Goal: Information Seeking & Learning: Find specific page/section

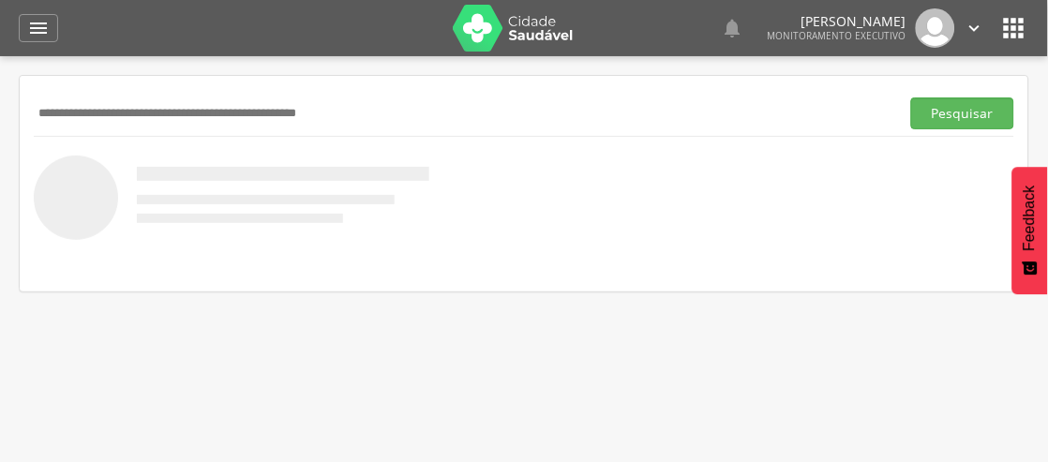
click at [97, 111] on input "text" at bounding box center [463, 114] width 859 height 32
click at [912, 98] on button "Pesquisar" at bounding box center [963, 114] width 103 height 32
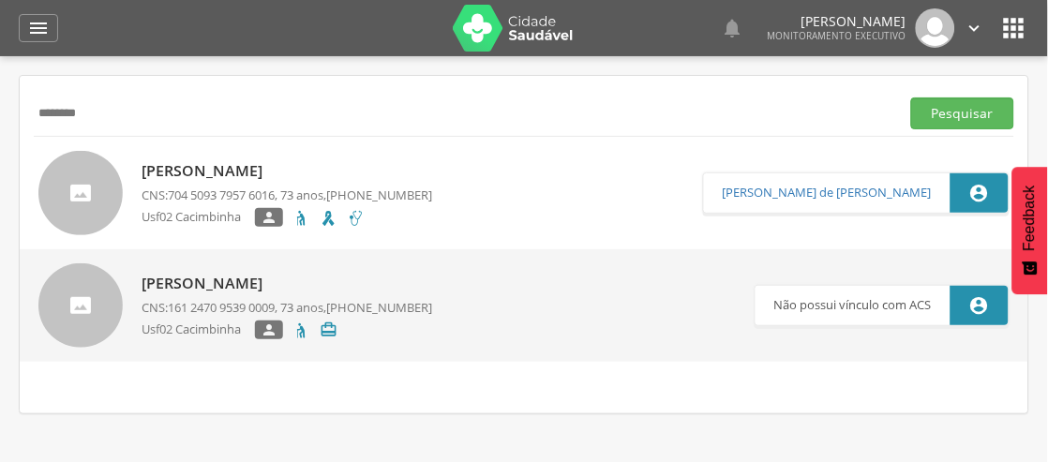
click at [120, 118] on input "********" at bounding box center [463, 114] width 859 height 32
type input "*"
click at [122, 118] on input "*****" at bounding box center [463, 114] width 859 height 32
type input "**********"
click at [912, 98] on button "Pesquisar" at bounding box center [963, 114] width 103 height 32
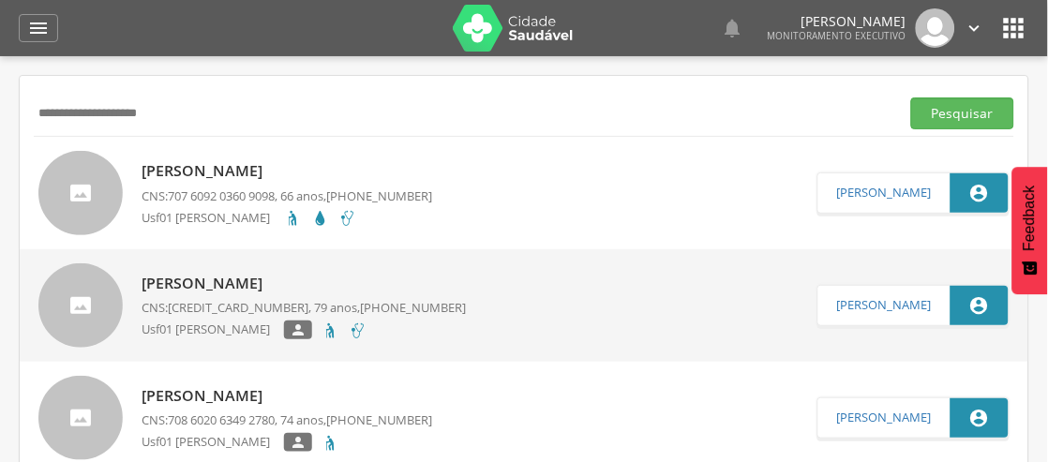
click at [203, 169] on p "Severina Maria Xavier" at bounding box center [287, 171] width 291 height 22
type input "**********"
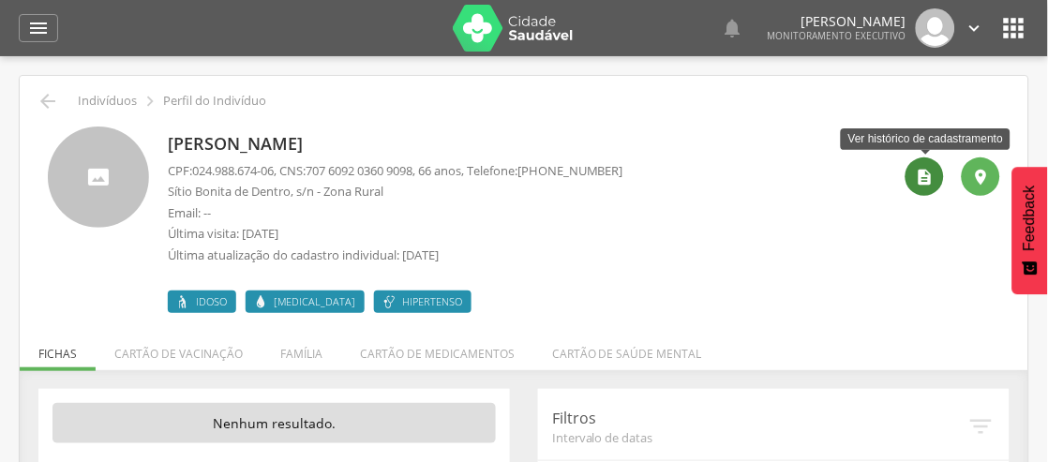
click at [931, 173] on icon "" at bounding box center [925, 177] width 19 height 19
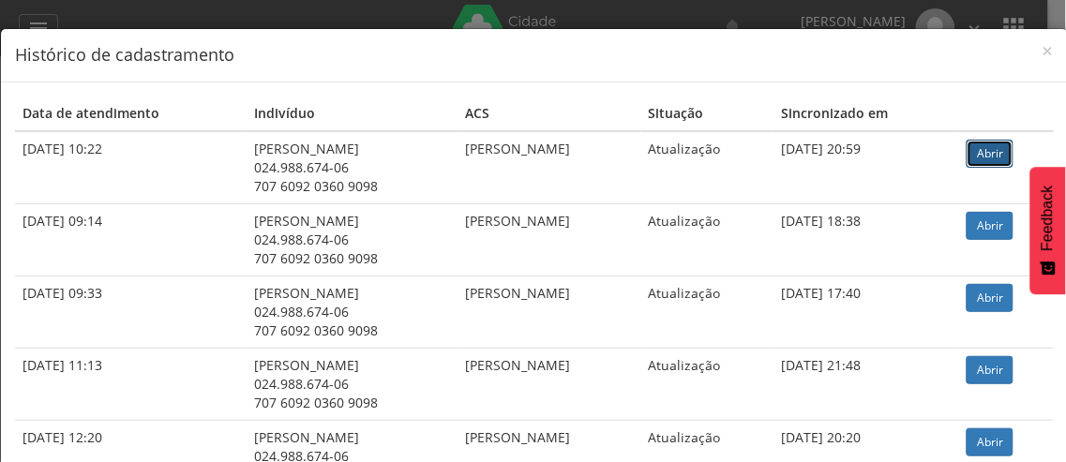
click at [988, 147] on link "Abrir" at bounding box center [990, 154] width 47 height 28
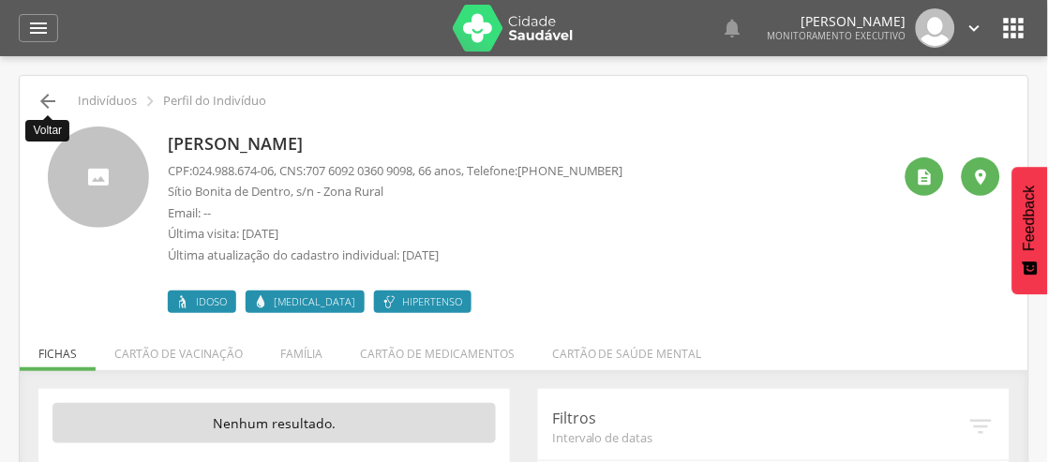
click at [43, 109] on icon "" at bounding box center [48, 101] width 23 height 23
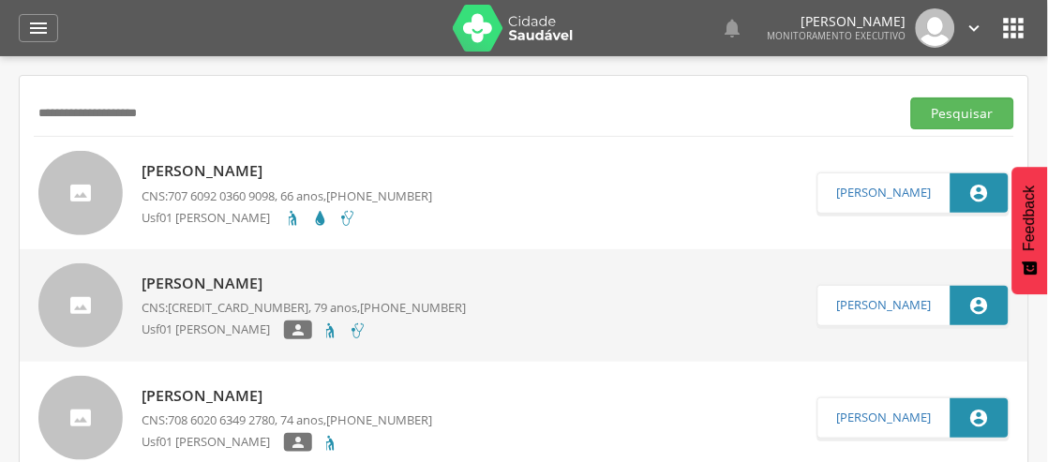
drag, startPoint x: 162, startPoint y: 119, endPoint x: 49, endPoint y: 127, distance: 113.7
click at [49, 127] on input "**********" at bounding box center [463, 114] width 859 height 32
drag, startPoint x: 49, startPoint y: 127, endPoint x: 38, endPoint y: 133, distance: 12.2
click at [38, 133] on div "**********" at bounding box center [524, 113] width 981 height 46
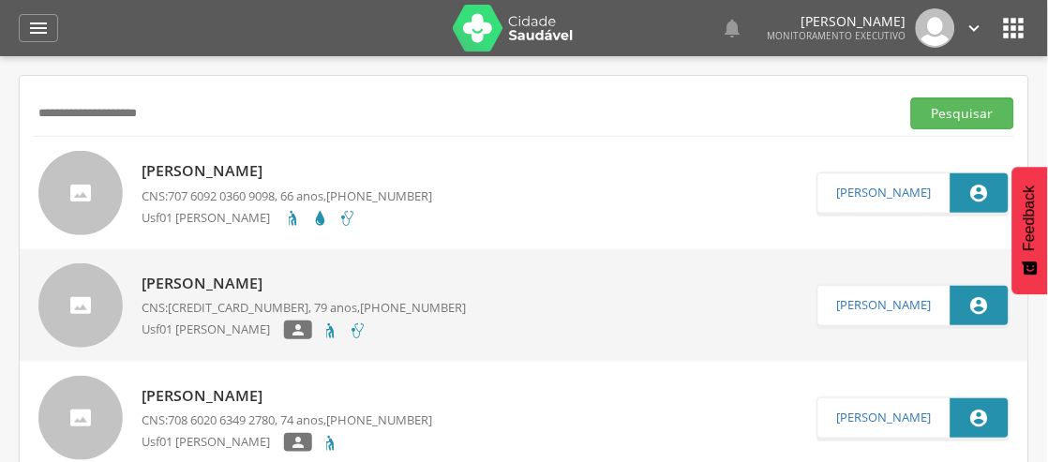
drag, startPoint x: 169, startPoint y: 113, endPoint x: 38, endPoint y: 135, distance: 132.1
click at [38, 135] on div "**********" at bounding box center [524, 113] width 981 height 46
click at [995, 119] on button "Pesquisar" at bounding box center [963, 114] width 103 height 32
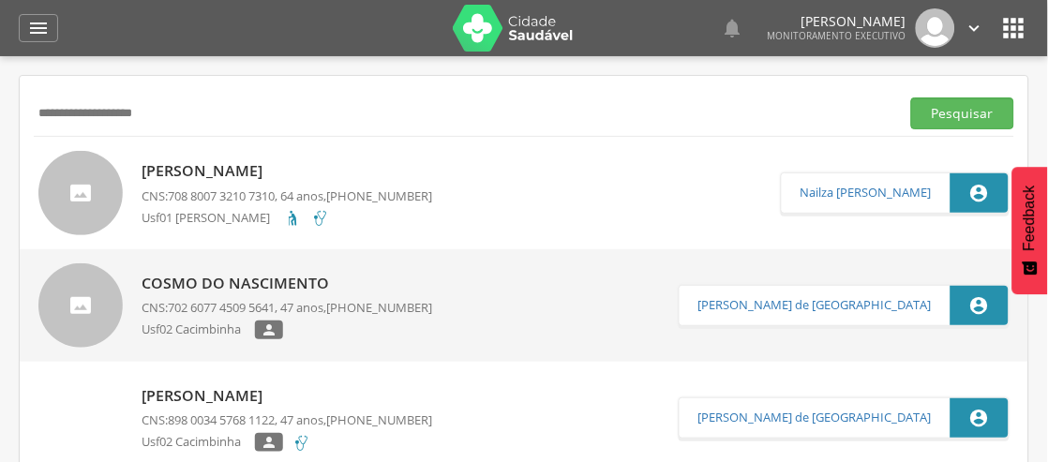
click at [233, 171] on p "Nelson do Nascimento Medeiros" at bounding box center [287, 171] width 291 height 22
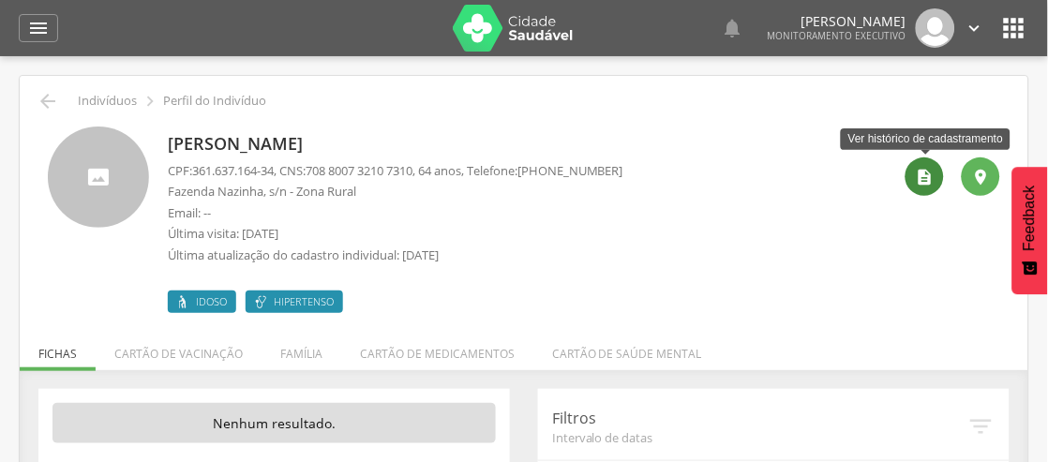
click at [922, 182] on icon "" at bounding box center [925, 177] width 19 height 19
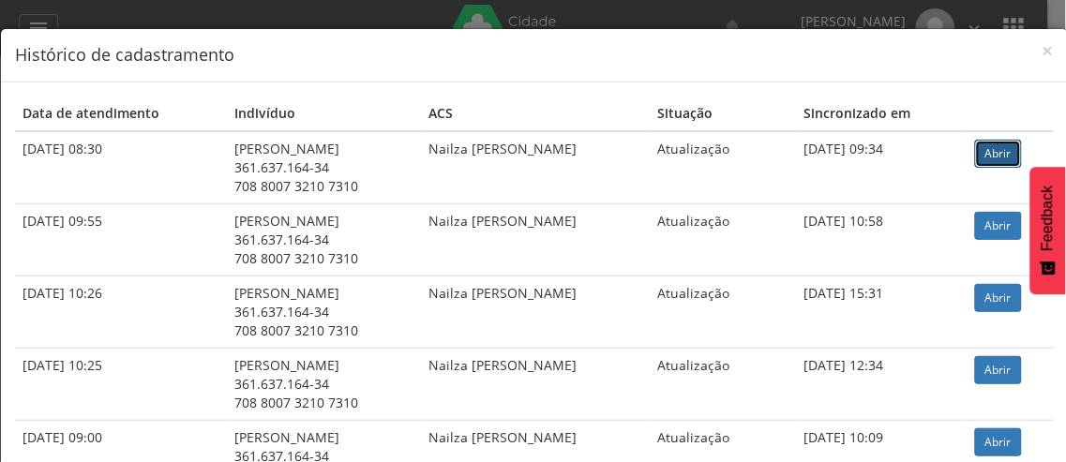
click at [1003, 155] on link "Abrir" at bounding box center [998, 154] width 47 height 28
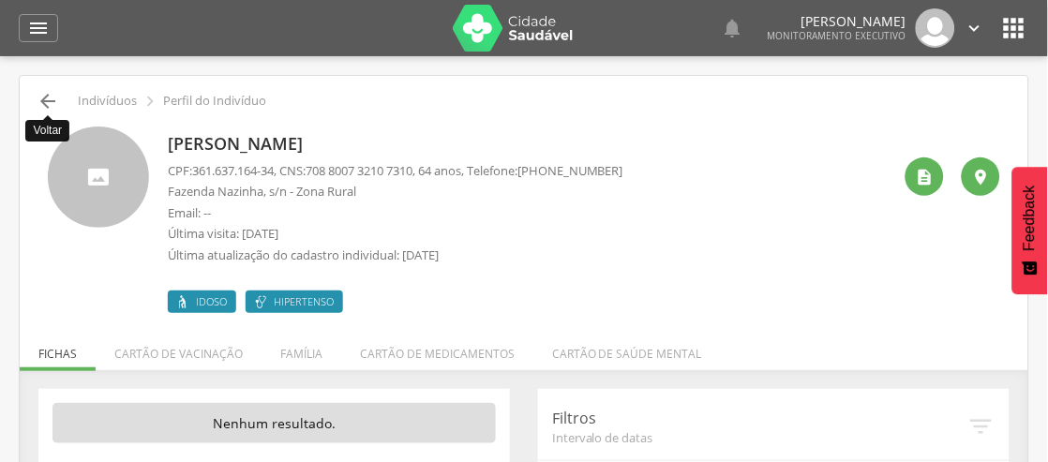
click at [40, 104] on icon "" at bounding box center [48, 101] width 23 height 23
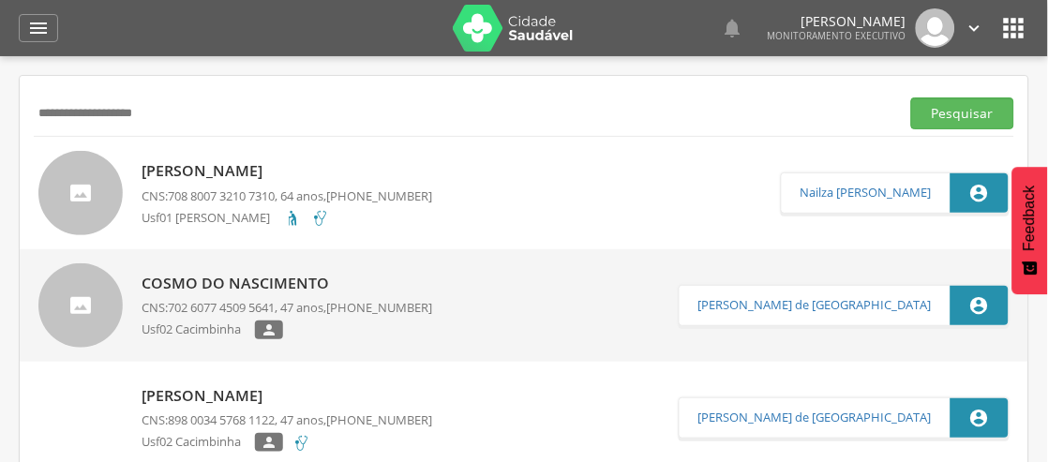
drag, startPoint x: 200, startPoint y: 100, endPoint x: 17, endPoint y: 182, distance: 200.3
click at [16, 183] on div " Supervisão  Distritos  Ubs Coordenador: - São João do Tigre / PB Intervalo …" at bounding box center [524, 287] width 1048 height 462
click at [960, 116] on button "Pesquisar" at bounding box center [963, 114] width 103 height 32
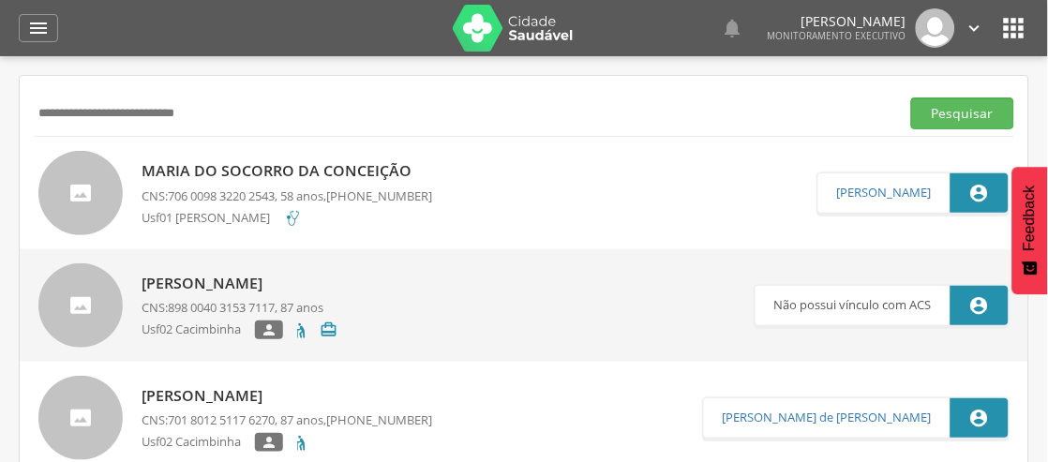
click at [261, 165] on p "Maria do Socorro da Conceição" at bounding box center [287, 171] width 291 height 22
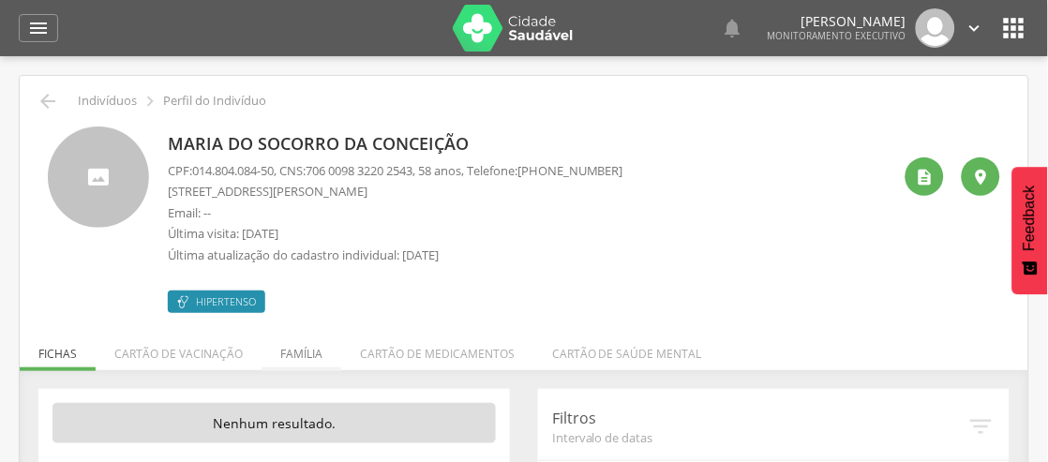
click at [295, 361] on li "Família" at bounding box center [302, 349] width 80 height 44
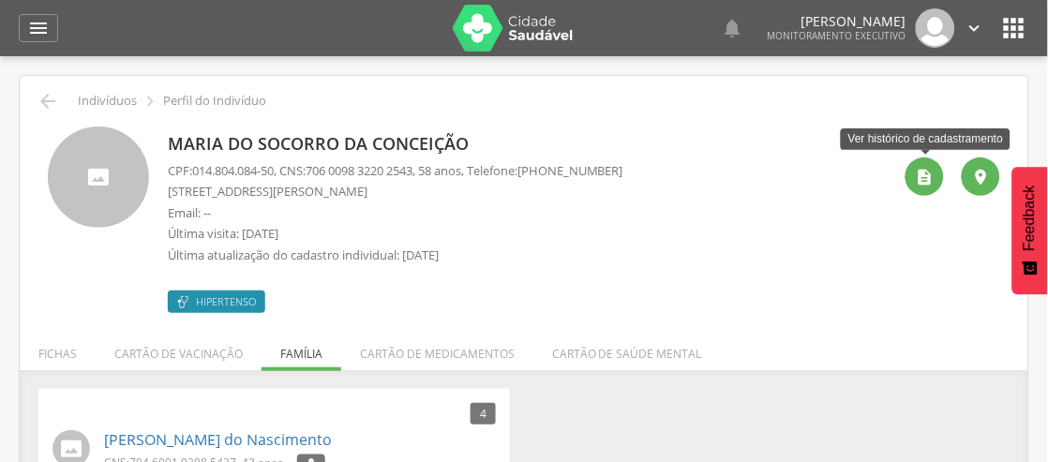
click at [943, 189] on div " Ver histórico de cadastramento " at bounding box center [946, 220] width 109 height 187
drag, startPoint x: 910, startPoint y: 164, endPoint x: 897, endPoint y: 152, distance: 17.9
click at [904, 156] on div " Ver histórico de cadastramento " at bounding box center [946, 220] width 109 height 187
click at [923, 169] on icon "" at bounding box center [925, 177] width 19 height 19
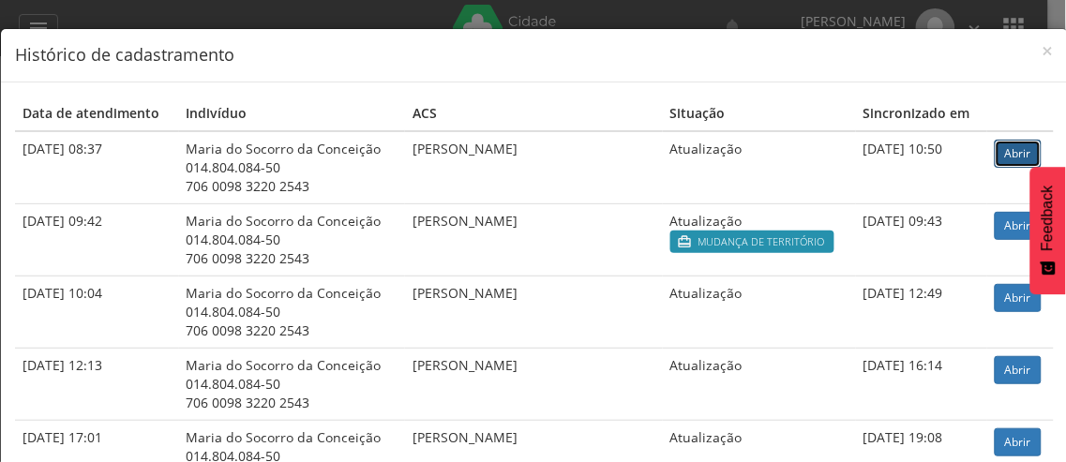
click at [1009, 153] on link "Abrir" at bounding box center [1018, 154] width 47 height 28
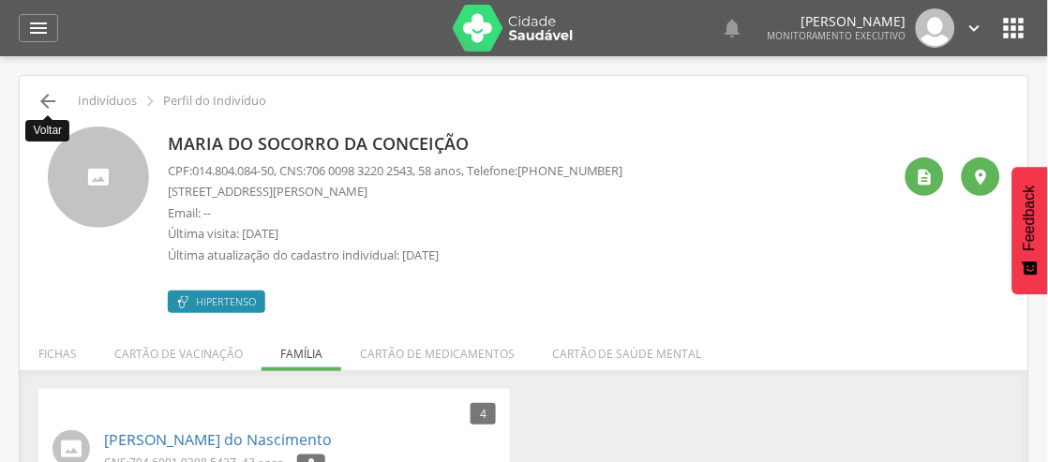
click at [38, 91] on icon "" at bounding box center [48, 101] width 23 height 23
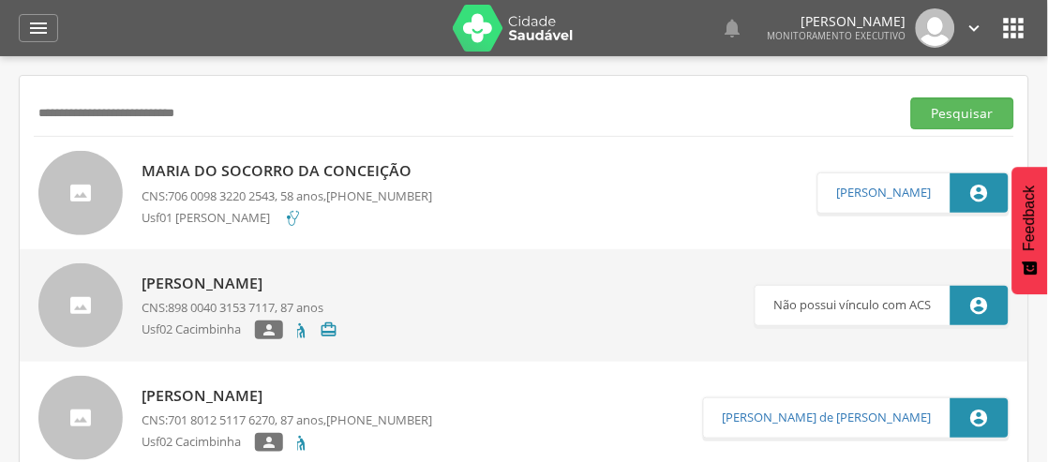
drag, startPoint x: 210, startPoint y: 116, endPoint x: 0, endPoint y: 138, distance: 211.2
click at [0, 138] on div " Supervisão  Distritos  Ubs Coordenador: - São João do Tigre / PB Intervalo …" at bounding box center [524, 287] width 1048 height 462
type input "**********"
click at [977, 113] on button "Pesquisar" at bounding box center [963, 114] width 103 height 32
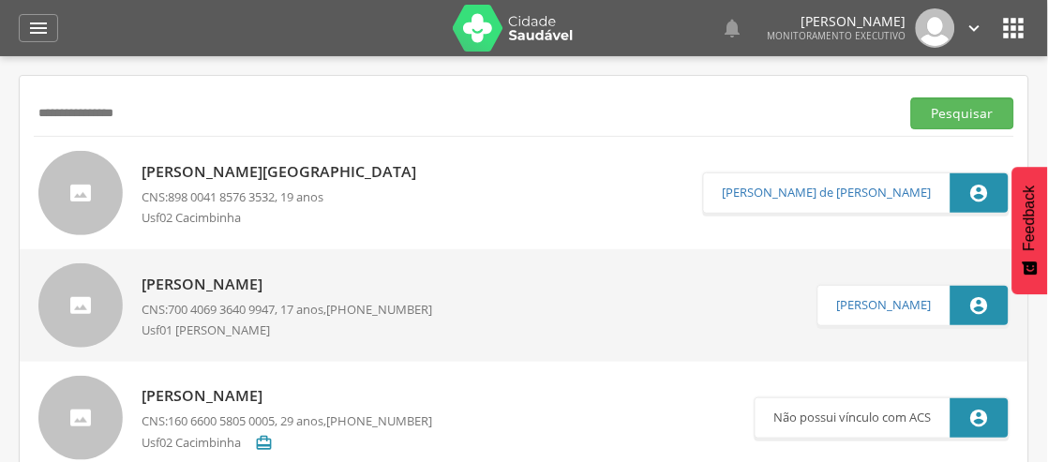
drag, startPoint x: 136, startPoint y: 119, endPoint x: 8, endPoint y: 170, distance: 138.1
click at [8, 170] on div " Supervisão  Distritos  Ubs Coordenador: - São João do Tigre / PB Intervalo …" at bounding box center [524, 287] width 1048 height 462
click at [912, 98] on button "Pesquisar" at bounding box center [963, 114] width 103 height 32
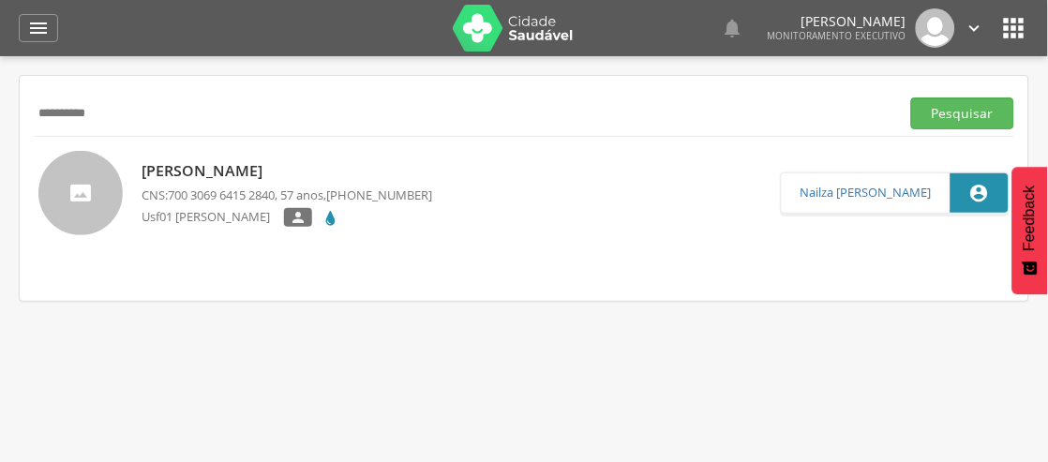
click at [189, 163] on p "Maria Gracileide de Sousa Medeiros" at bounding box center [287, 171] width 291 height 22
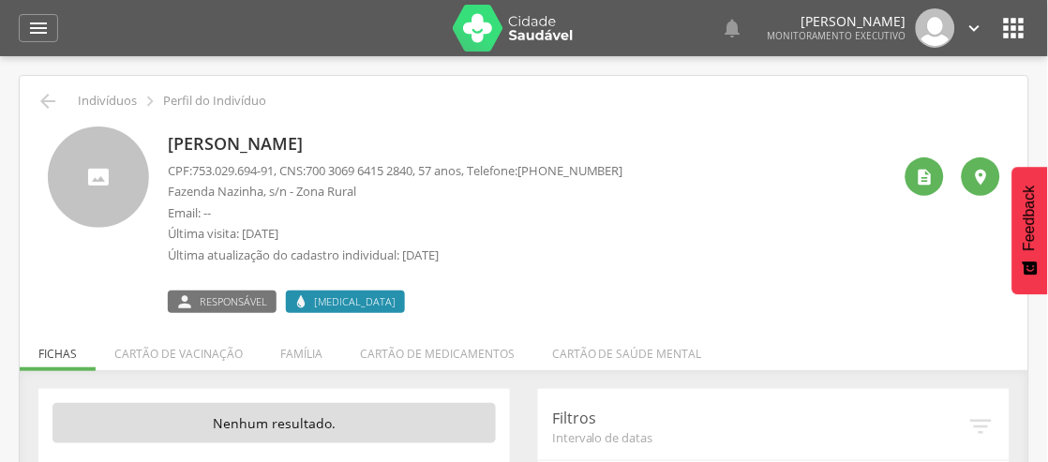
scroll to position [128, 0]
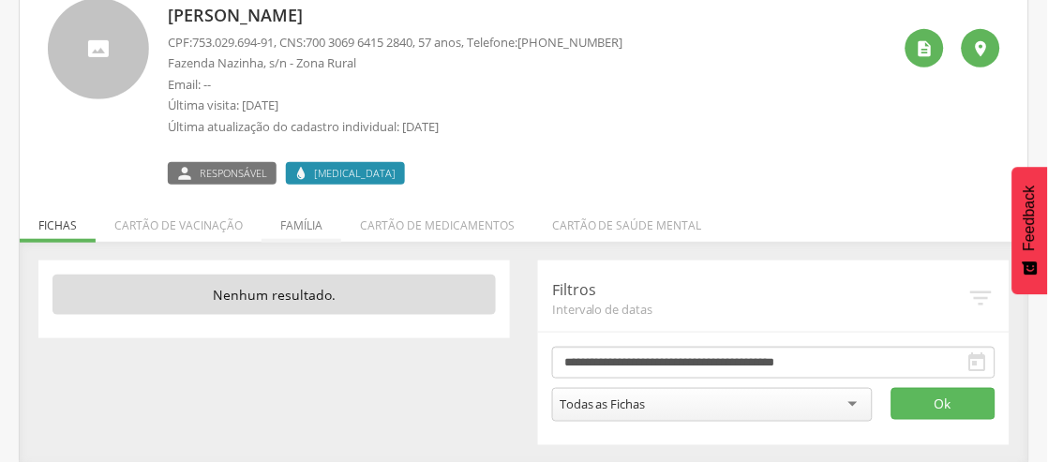
click at [292, 219] on li "Família" at bounding box center [302, 221] width 80 height 44
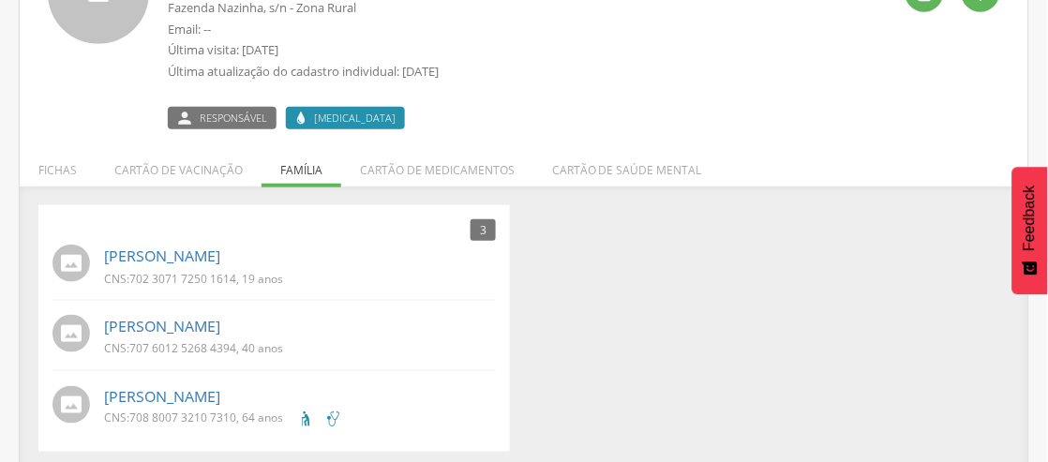
scroll to position [193, 0]
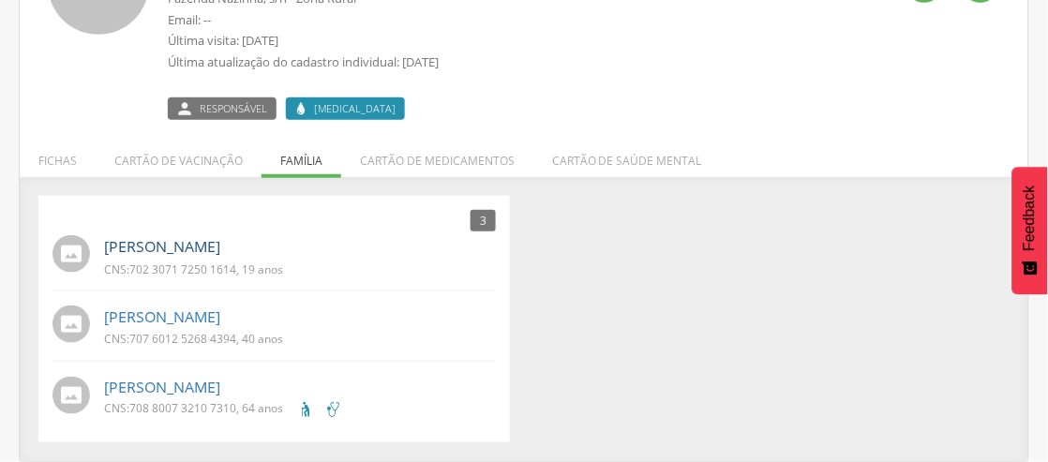
click at [220, 246] on link "Hugo Adrian Medeiros Monteiro" at bounding box center [162, 247] width 116 height 22
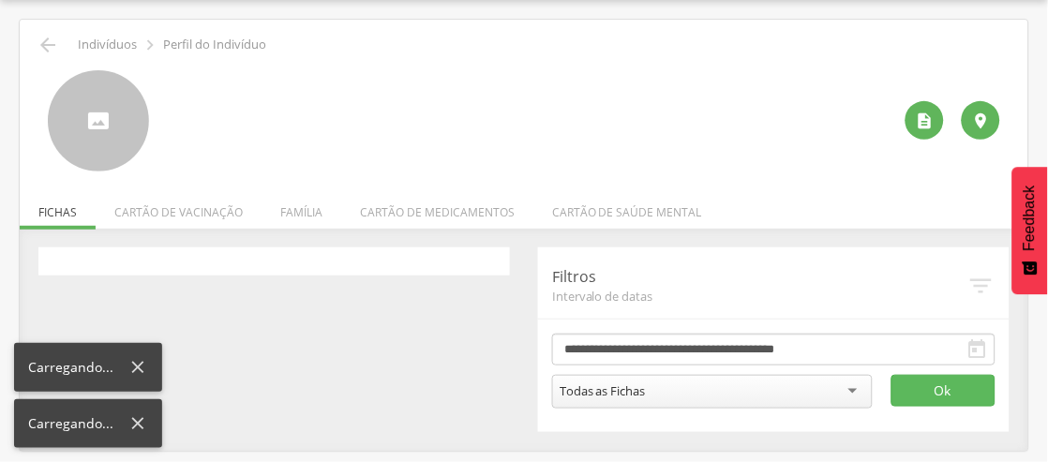
scroll to position [56, 0]
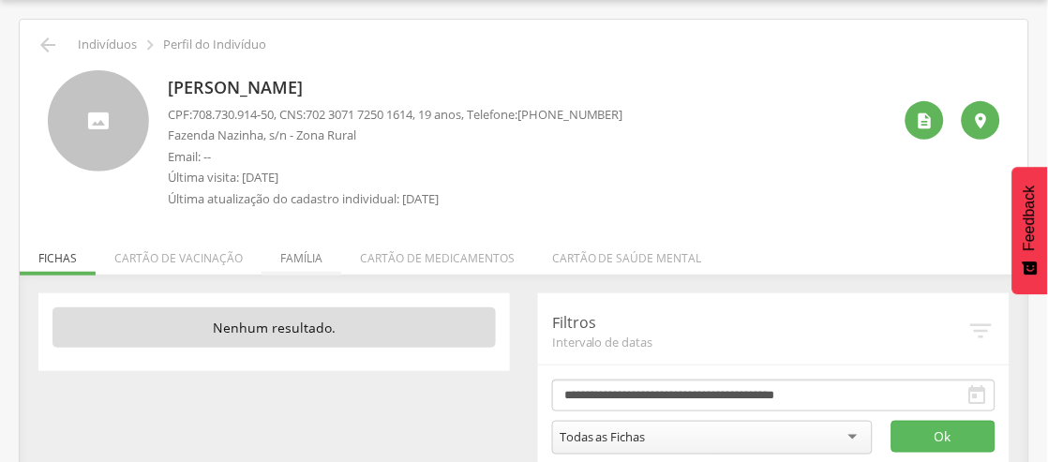
click at [309, 264] on li "Família" at bounding box center [302, 254] width 80 height 44
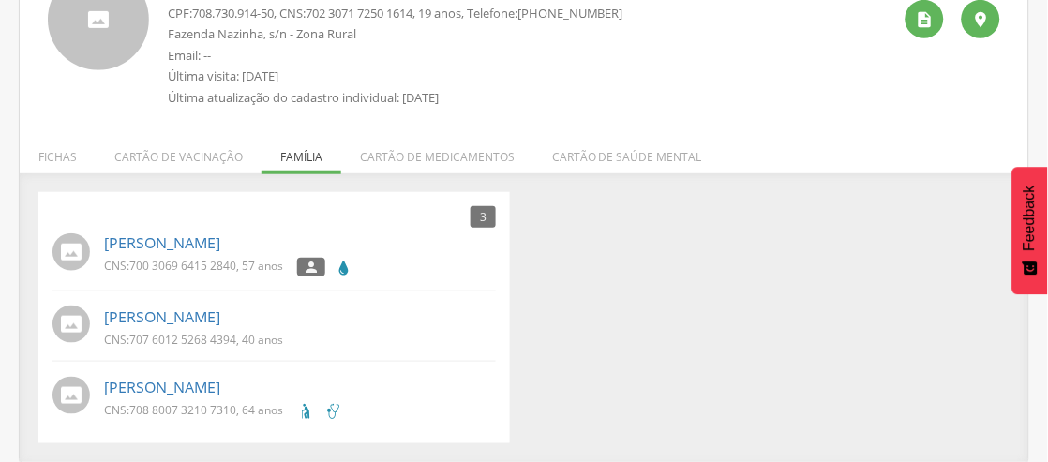
scroll to position [53, 0]
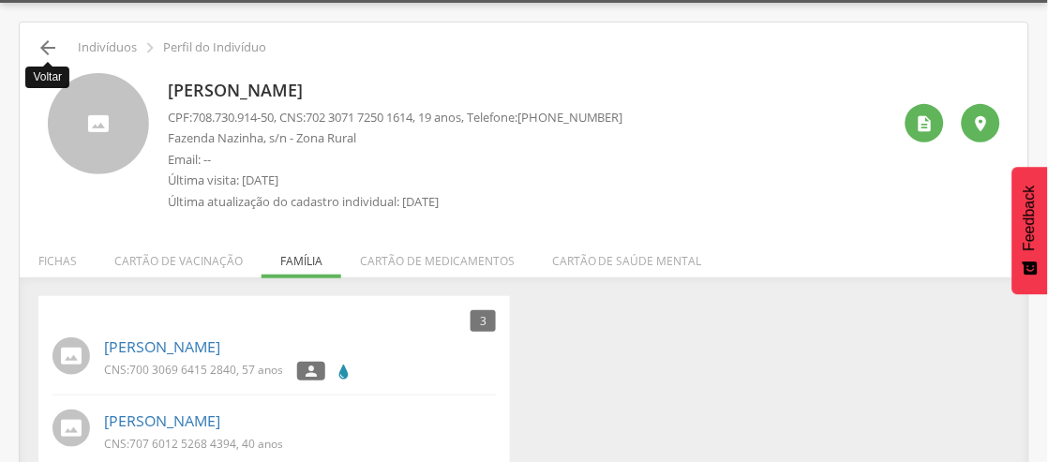
click at [39, 51] on icon "" at bounding box center [48, 48] width 23 height 23
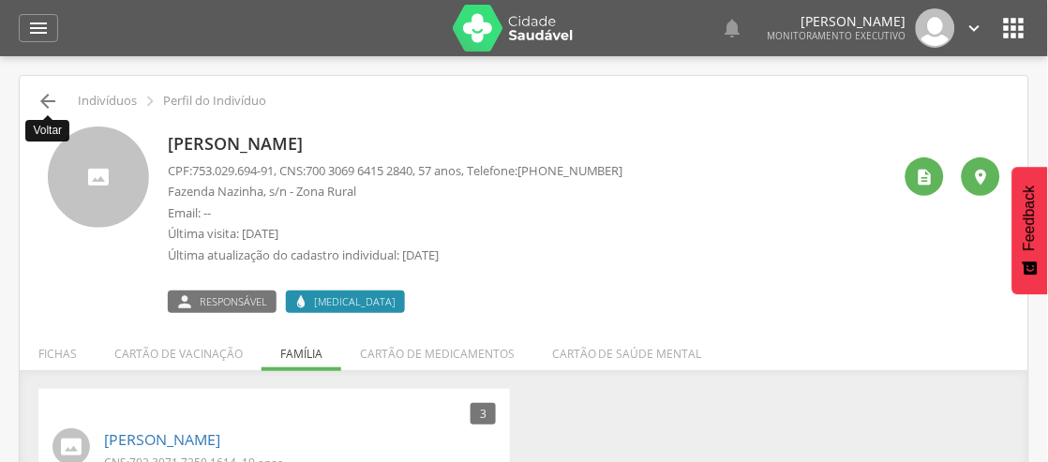
click at [43, 98] on icon "" at bounding box center [48, 101] width 23 height 23
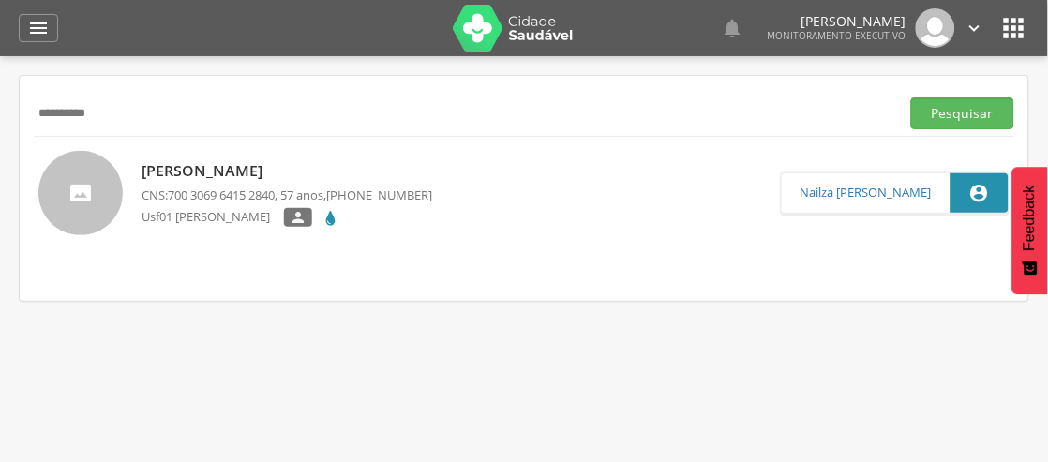
drag, startPoint x: 133, startPoint y: 105, endPoint x: 16, endPoint y: 139, distance: 122.0
click at [16, 139] on div " Supervisão  Distritos  Ubs Coordenador: - São João do Tigre / PB Intervalo …" at bounding box center [524, 287] width 1048 height 462
click at [958, 122] on button "Pesquisar" at bounding box center [963, 114] width 103 height 32
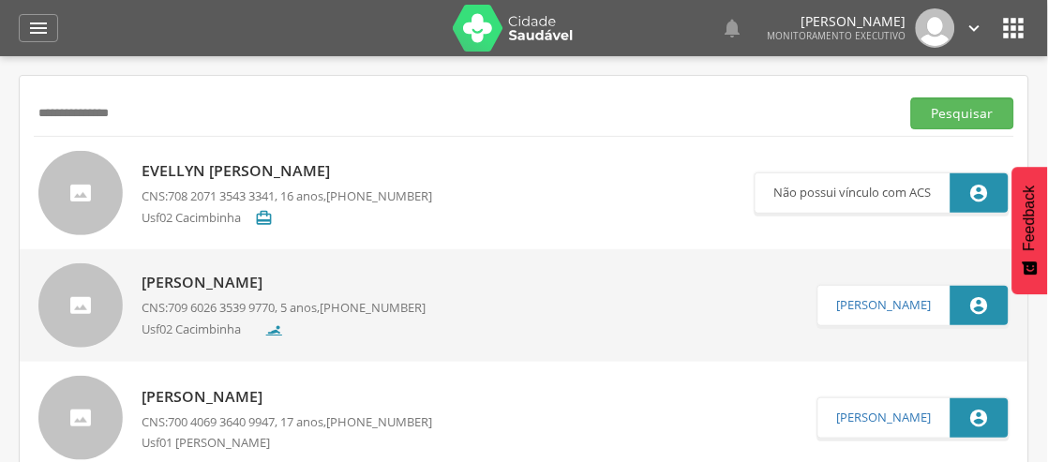
drag, startPoint x: 128, startPoint y: 104, endPoint x: 0, endPoint y: 113, distance: 127.9
click at [0, 106] on div " Supervisão  Distritos  Ubs Coordenador: - São João do Tigre / PB Intervalo …" at bounding box center [524, 287] width 1048 height 462
click at [935, 105] on button "Pesquisar" at bounding box center [963, 114] width 103 height 32
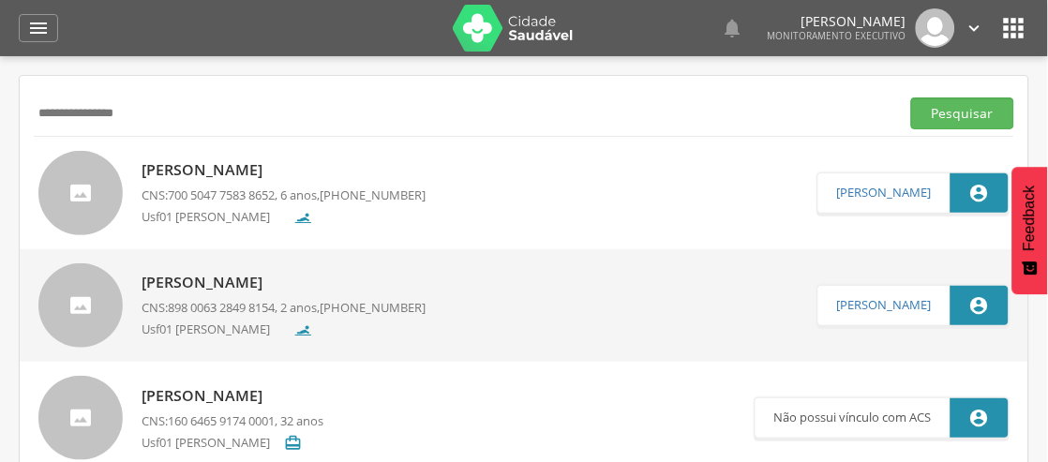
click at [336, 169] on p "Cecilia Rafaelly Paz de Souza" at bounding box center [284, 170] width 284 height 22
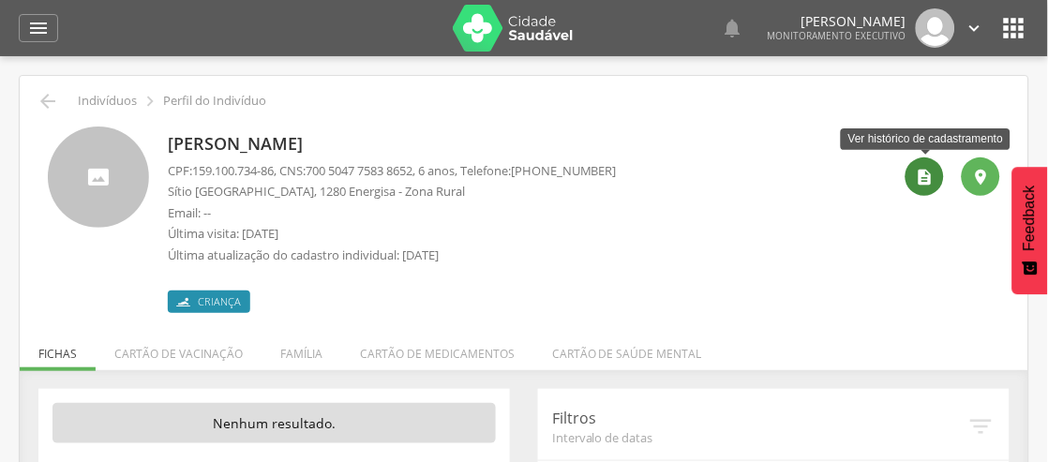
click at [938, 182] on div "" at bounding box center [925, 177] width 38 height 38
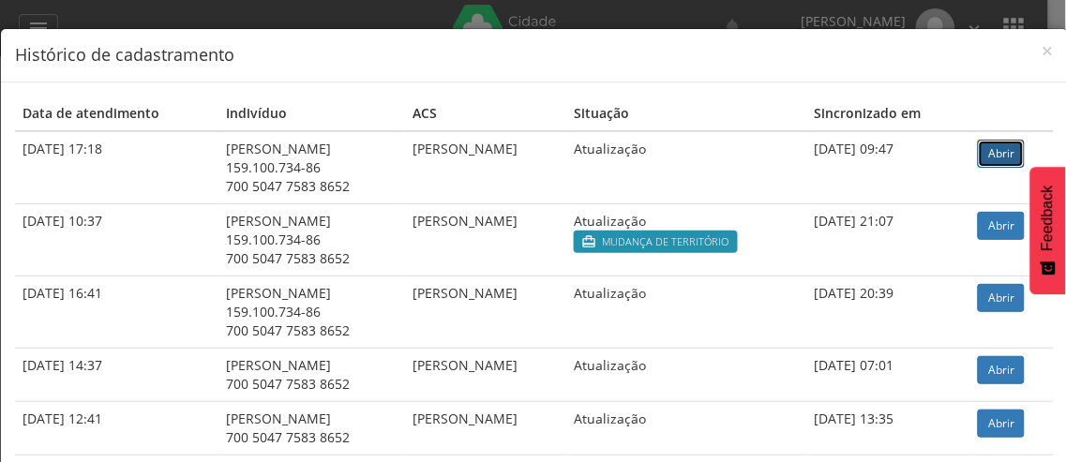
click at [1025, 148] on link "Abrir" at bounding box center [1001, 154] width 47 height 28
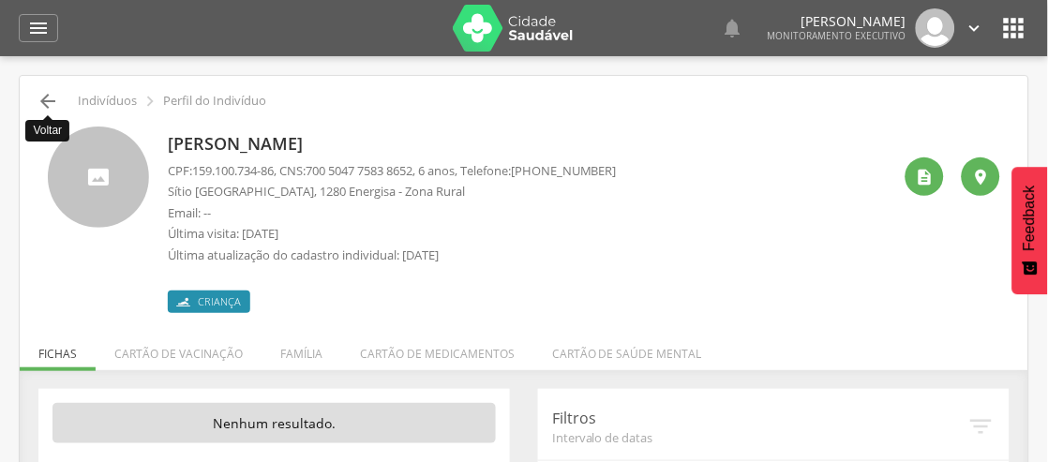
click at [50, 100] on icon "" at bounding box center [48, 101] width 23 height 23
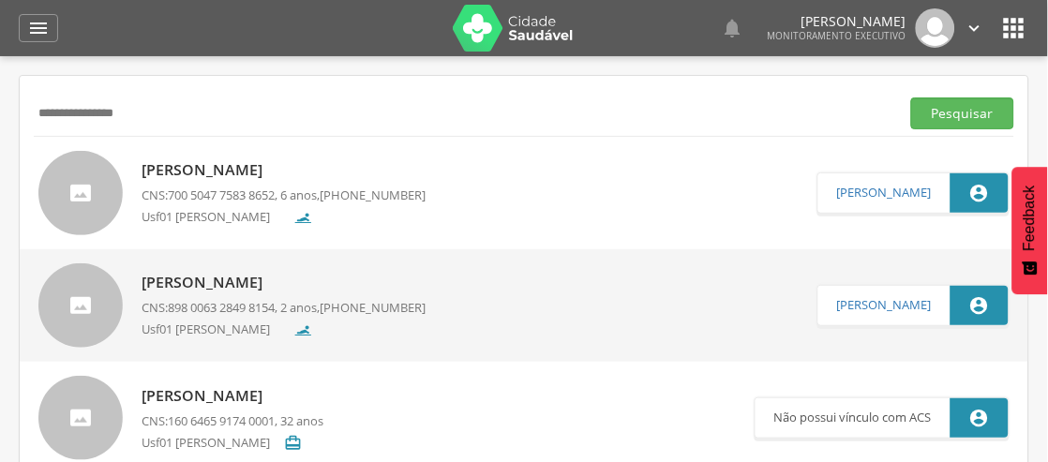
click at [115, 113] on input "**********" at bounding box center [463, 114] width 859 height 32
drag, startPoint x: 96, startPoint y: 109, endPoint x: 0, endPoint y: 133, distance: 98.7
click at [0, 133] on div " Supervisão  Distritos  Ubs Coordenador: - São João do Tigre / PB Intervalo …" at bounding box center [524, 287] width 1048 height 462
type input "*"
click at [912, 98] on button "Pesquisar" at bounding box center [963, 114] width 103 height 32
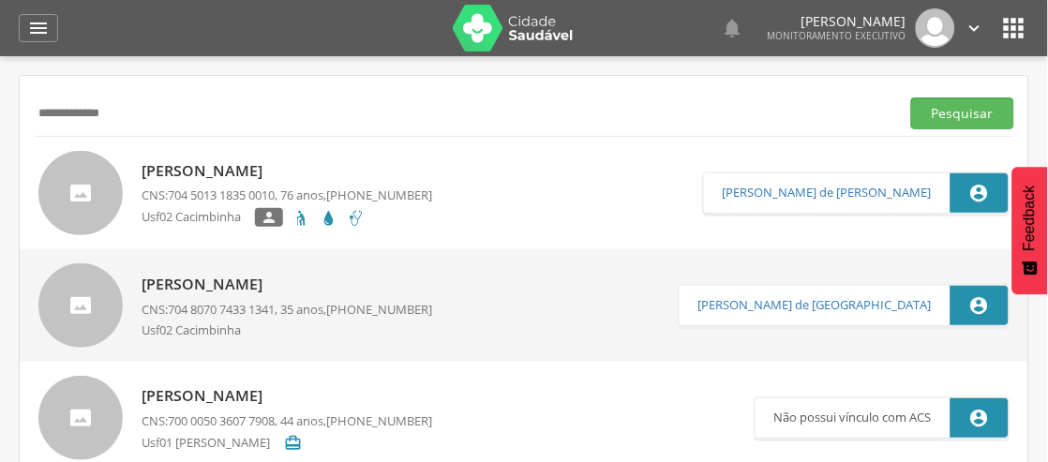
click at [269, 179] on p "Julia Pereira Bezerra" at bounding box center [287, 171] width 291 height 22
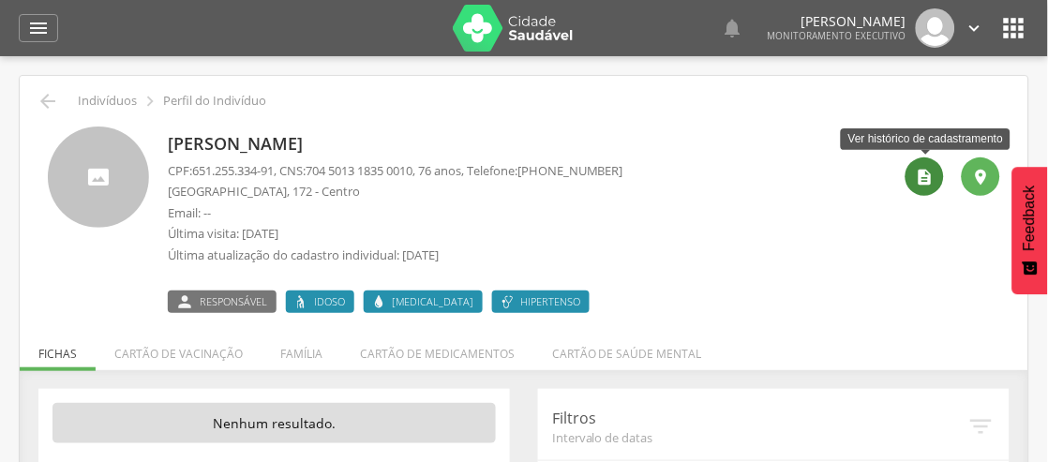
click at [914, 174] on div "" at bounding box center [925, 177] width 38 height 38
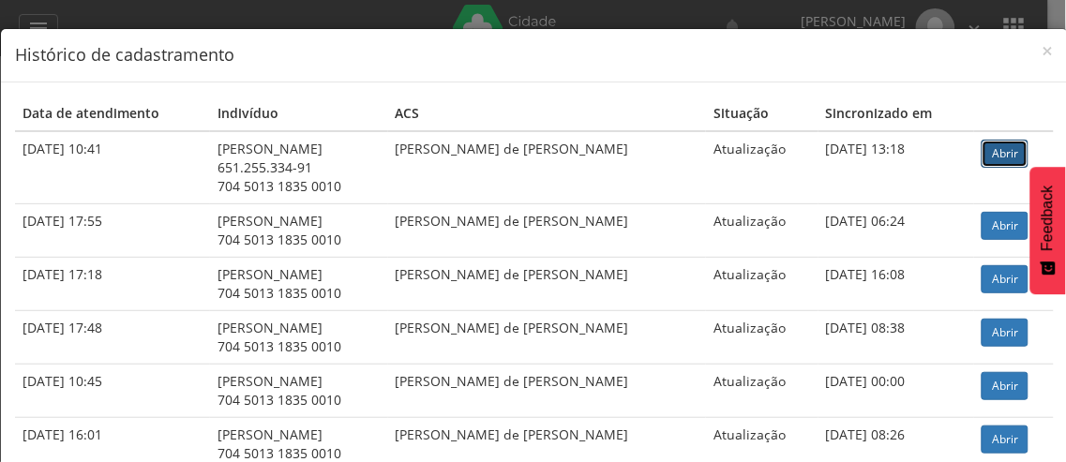
click at [1003, 160] on link "Abrir" at bounding box center [1005, 154] width 47 height 28
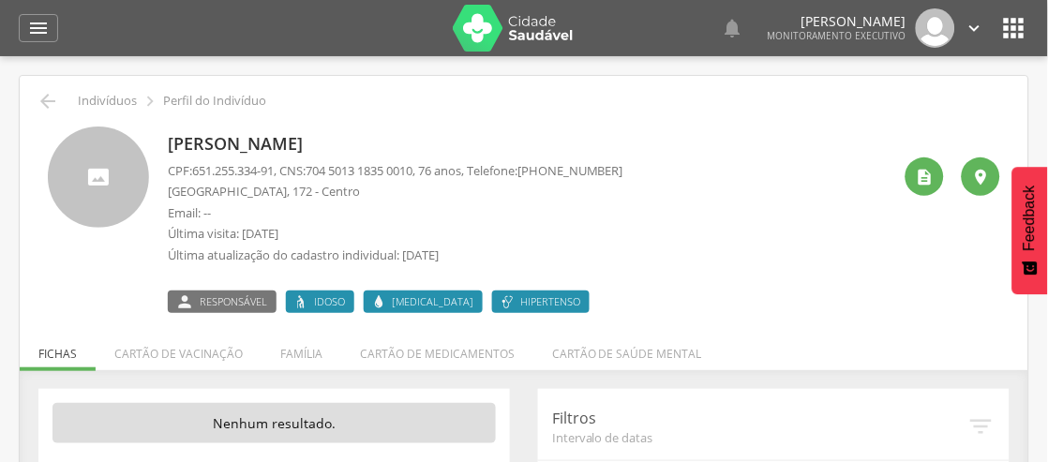
click at [32, 110] on div " Indivíduos  Perfil do Indivíduo Julia Pereira Bezerra CPF: 651.255.334-91 , …" at bounding box center [524, 334] width 1009 height 517
click at [38, 104] on icon "" at bounding box center [48, 101] width 23 height 23
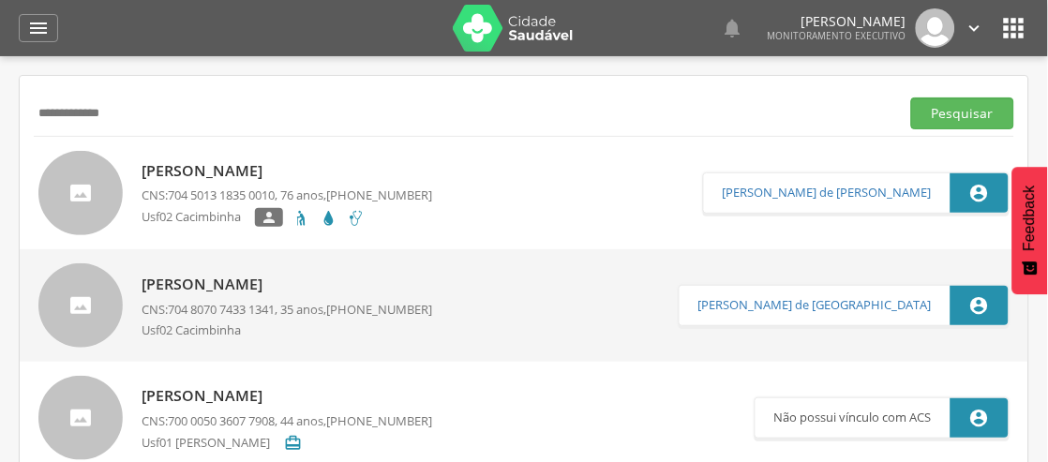
drag, startPoint x: 160, startPoint y: 107, endPoint x: 2, endPoint y: 136, distance: 161.1
click at [2, 136] on div " Supervisão  Distritos  Ubs Coordenador: - São João do Tigre / PB Intervalo …" at bounding box center [524, 287] width 1048 height 462
click at [942, 111] on button "Pesquisar" at bounding box center [963, 114] width 103 height 32
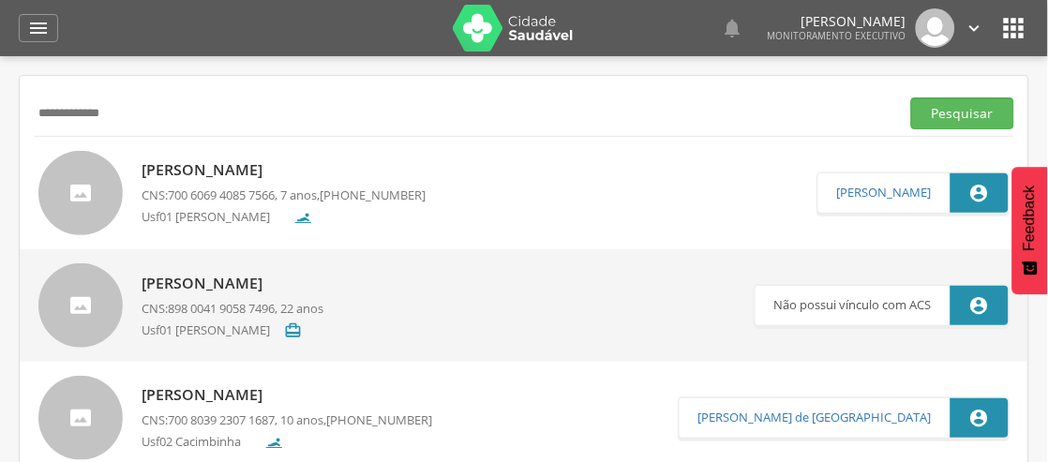
click at [360, 163] on p "[PERSON_NAME]" at bounding box center [284, 170] width 284 height 22
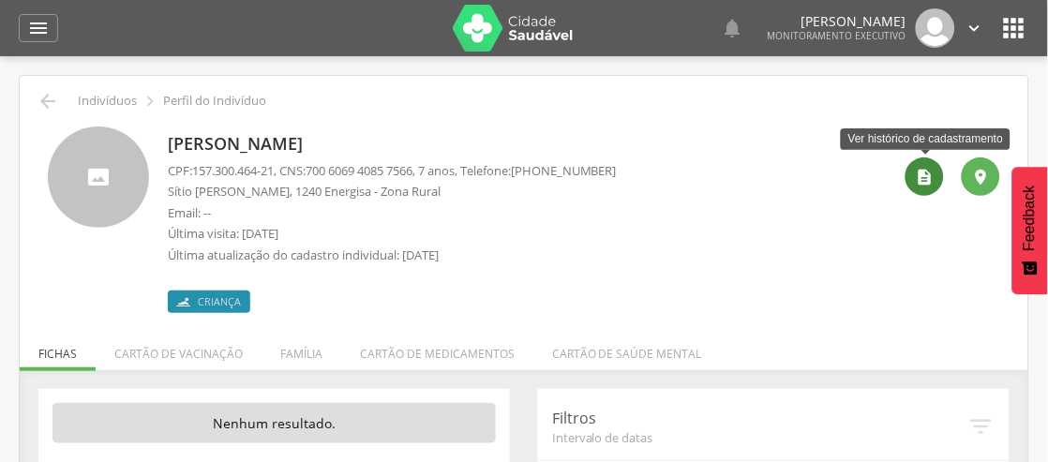
click at [929, 176] on icon "" at bounding box center [925, 177] width 19 height 19
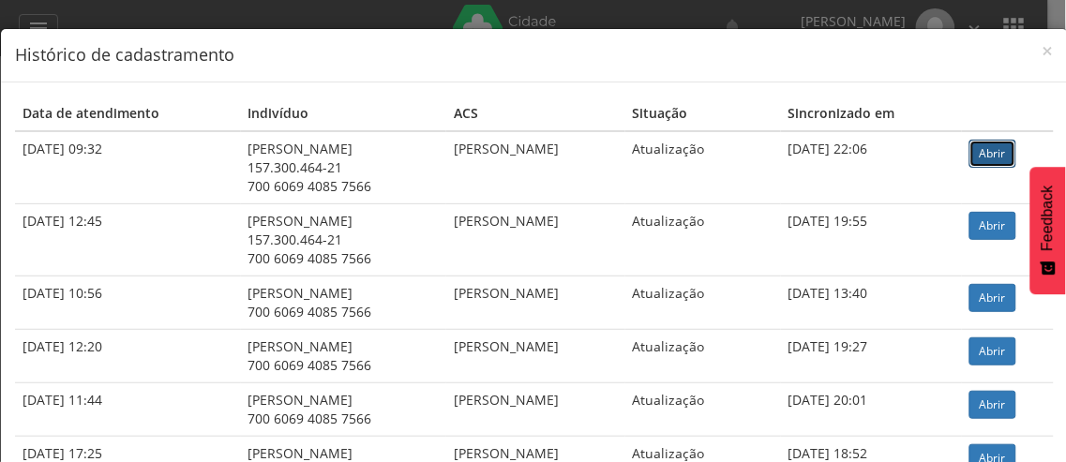
click at [994, 155] on link "Abrir" at bounding box center [993, 154] width 47 height 28
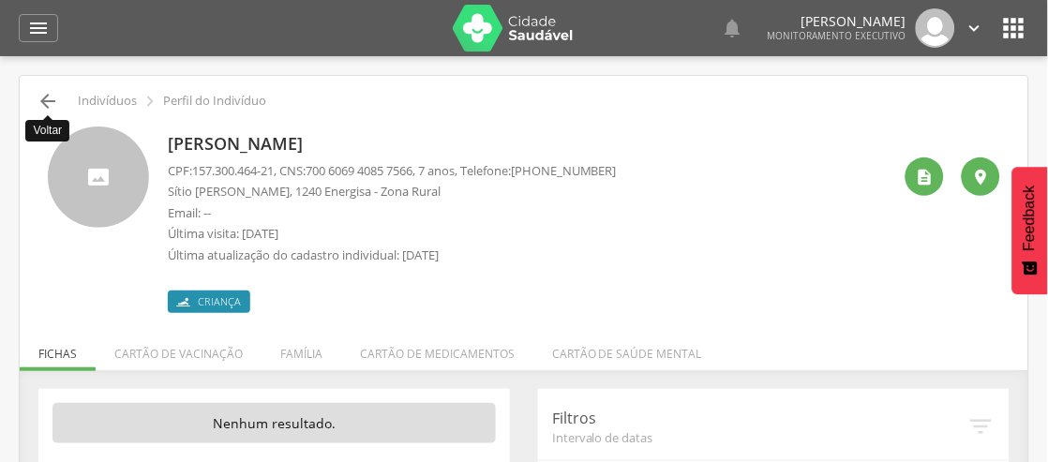
click at [52, 103] on icon "" at bounding box center [48, 101] width 23 height 23
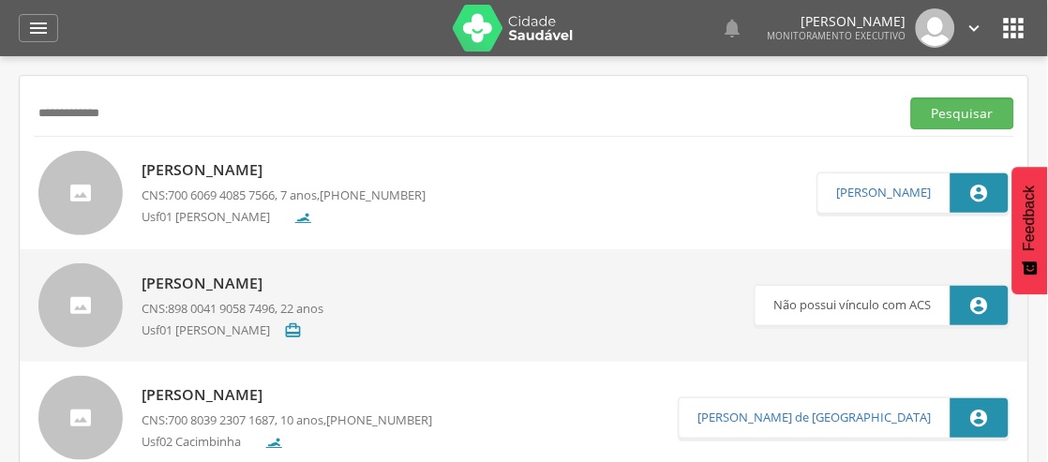
drag, startPoint x: 146, startPoint y: 124, endPoint x: 0, endPoint y: 162, distance: 151.3
click at [0, 169] on div " Supervisão  Distritos  Ubs Coordenador: - São João do Tigre / PB Intervalo …" at bounding box center [524, 287] width 1048 height 462
click at [921, 122] on button "Pesquisar" at bounding box center [963, 114] width 103 height 32
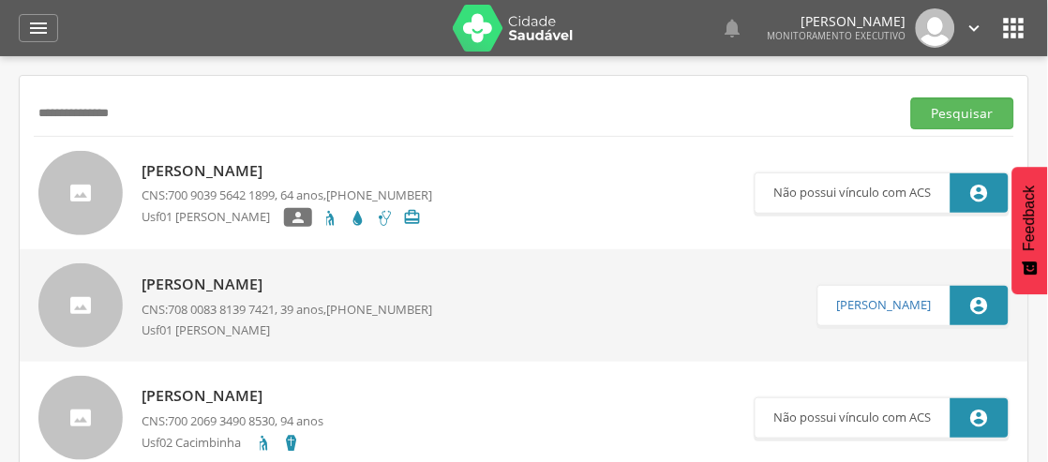
click at [193, 283] on p "Maria Margarete Lira da Silva" at bounding box center [287, 285] width 291 height 22
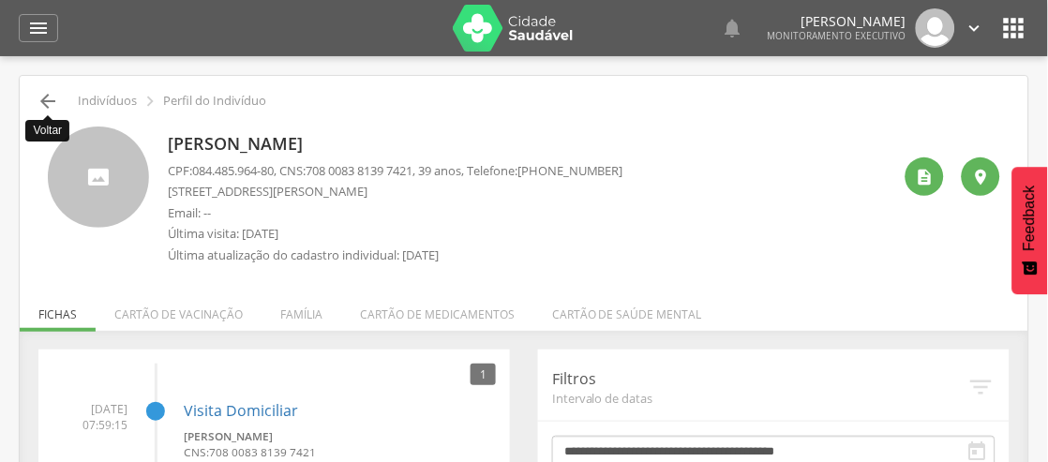
click at [44, 97] on icon "" at bounding box center [48, 101] width 23 height 23
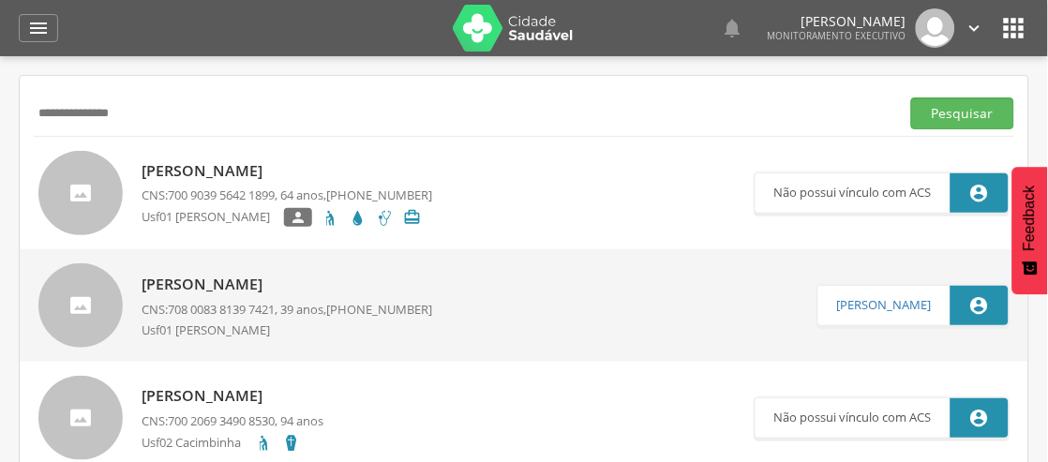
drag, startPoint x: 139, startPoint y: 118, endPoint x: 0, endPoint y: 218, distance: 170.7
click at [0, 218] on div " Supervisão  Distritos  Ubs Coordenador: - São João do Tigre / PB Intervalo …" at bounding box center [524, 287] width 1048 height 462
click at [933, 114] on button "Pesquisar" at bounding box center [963, 114] width 103 height 32
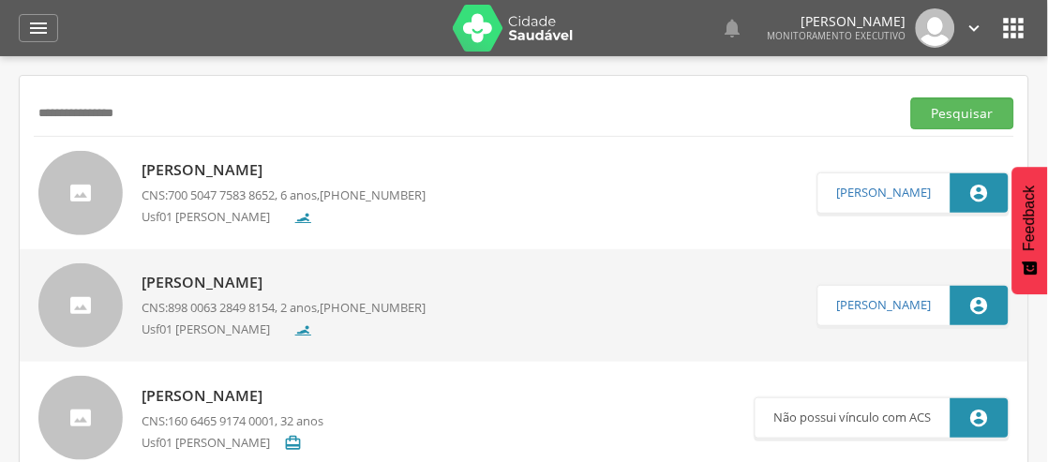
click at [295, 161] on p "Cecilia Rafaelly Paz de Souza" at bounding box center [284, 170] width 284 height 22
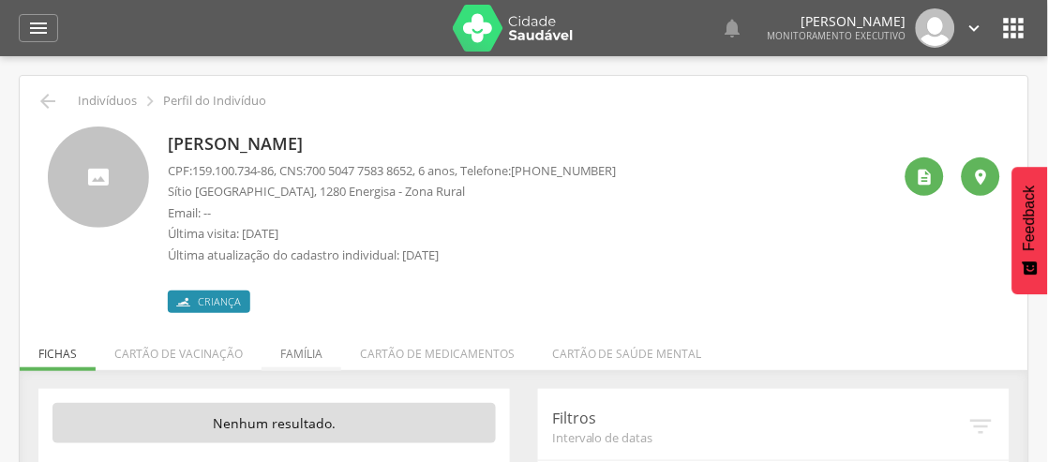
click at [289, 343] on li "Família" at bounding box center [302, 349] width 80 height 44
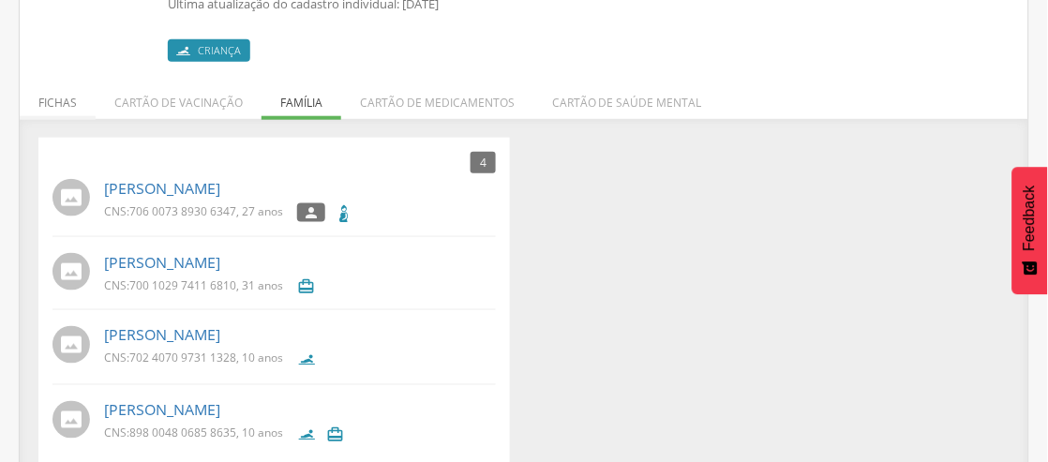
scroll to position [278, 0]
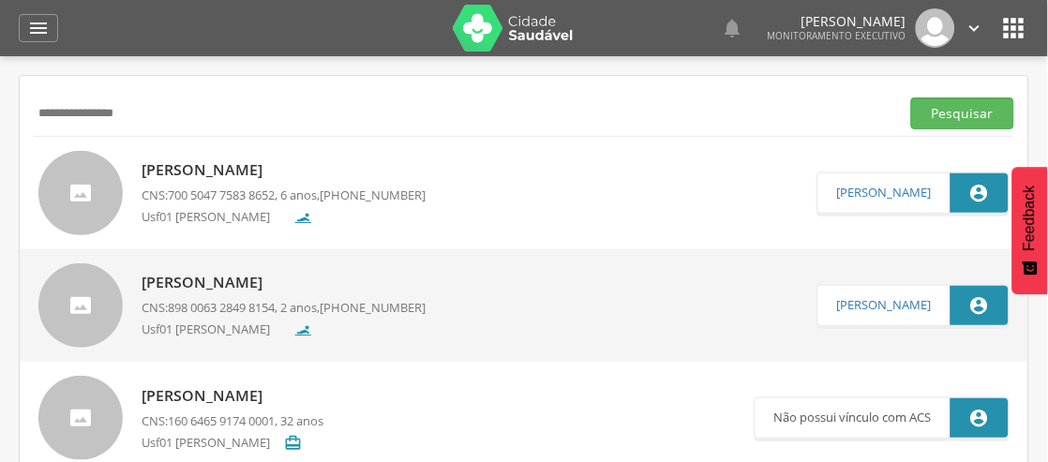
drag, startPoint x: 133, startPoint y: 111, endPoint x: 0, endPoint y: 158, distance: 141.2
click at [0, 158] on div " Supervisão  Distritos  Ubs Coordenador: - São João do Tigre / PB Intervalo …" at bounding box center [524, 287] width 1048 height 462
type input "**********"
click at [986, 114] on button "Pesquisar" at bounding box center [963, 114] width 103 height 32
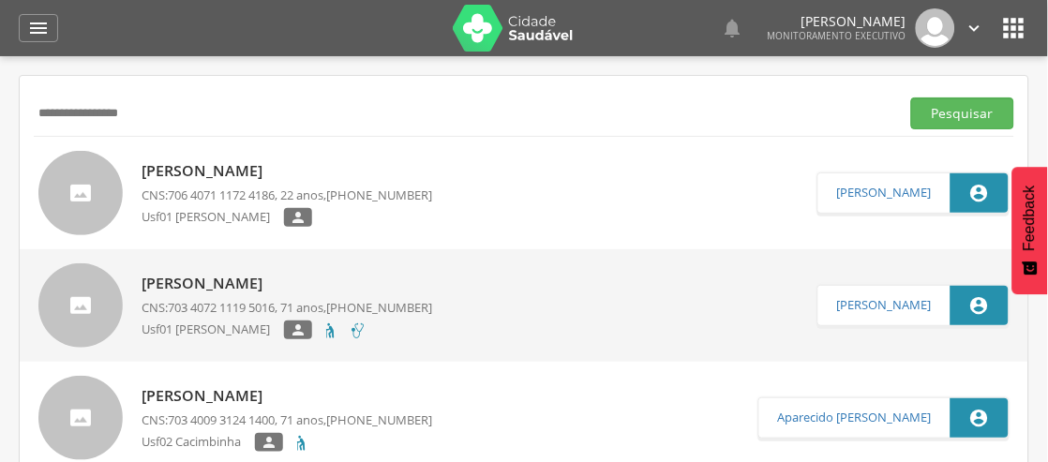
click at [375, 176] on p "Maria Daniela de Brito Souza" at bounding box center [287, 171] width 291 height 22
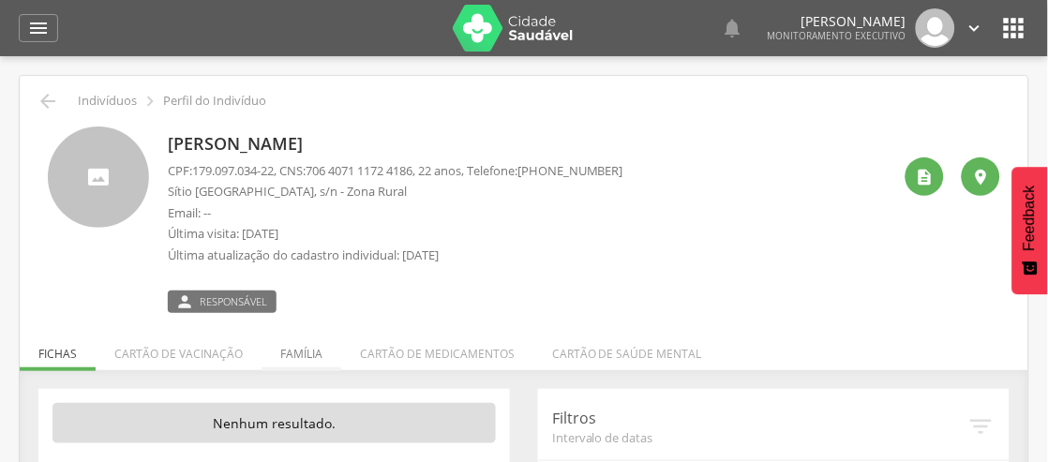
click at [308, 363] on li "Família" at bounding box center [302, 349] width 80 height 44
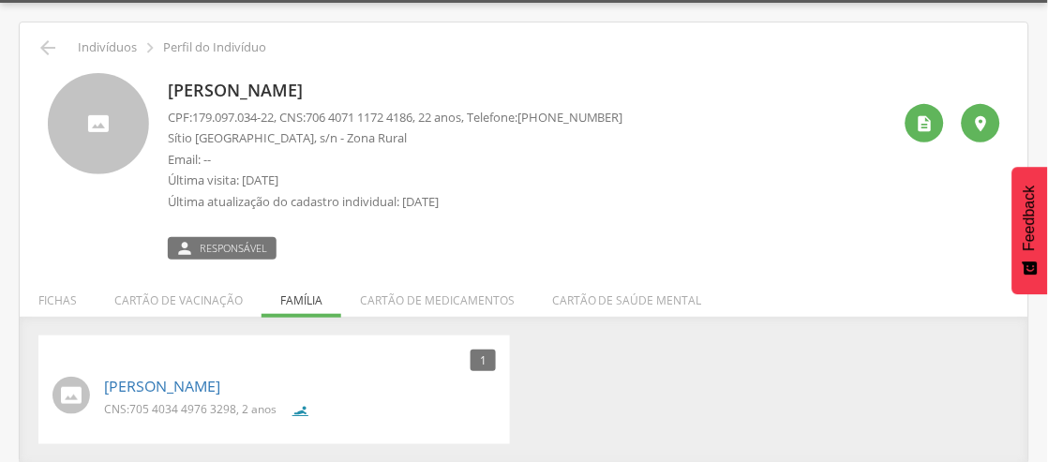
scroll to position [56, 0]
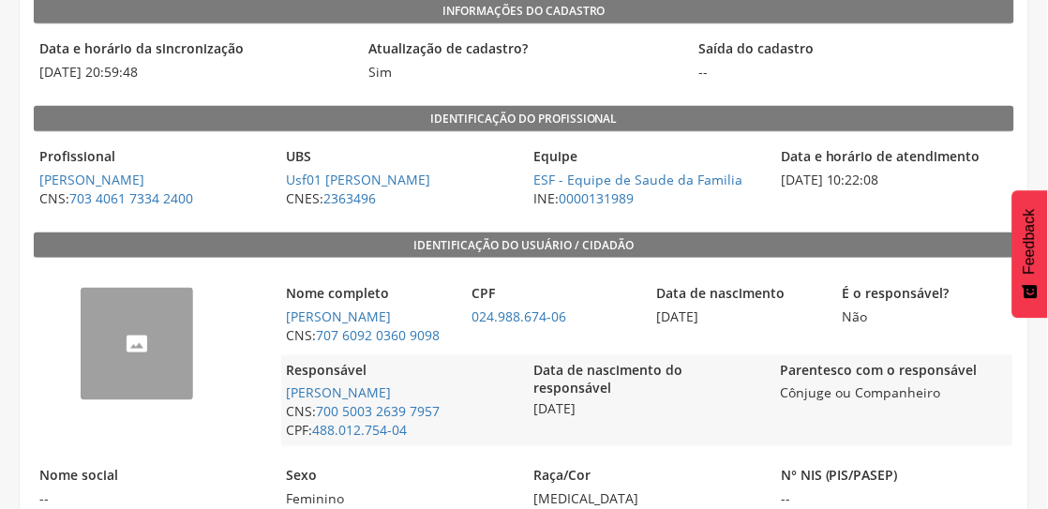
scroll to position [208, 0]
click at [392, 402] on link "Maria Gracileide de Sousa Medeiros" at bounding box center [339, 394] width 105 height 18
type input "**********"
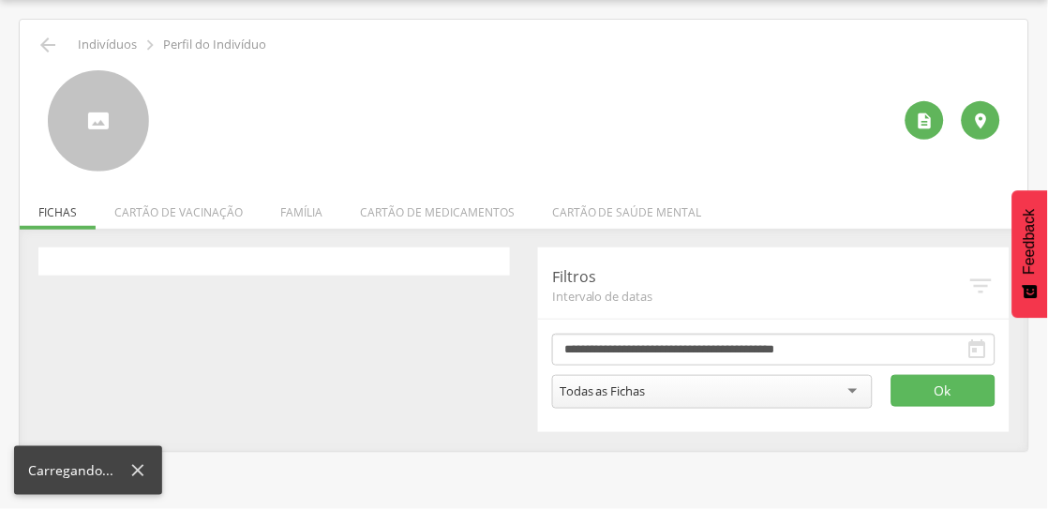
scroll to position [56, 0]
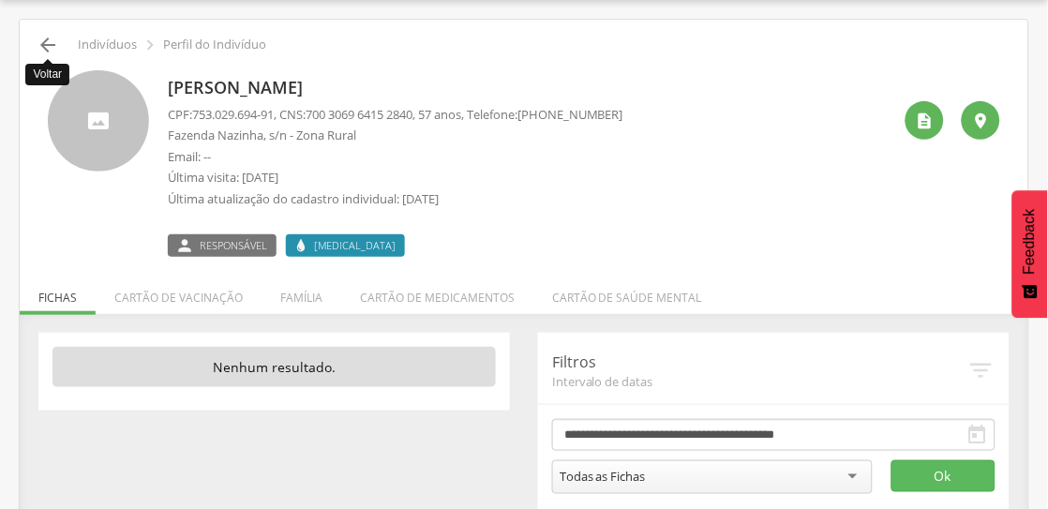
click at [43, 39] on icon "" at bounding box center [48, 45] width 23 height 23
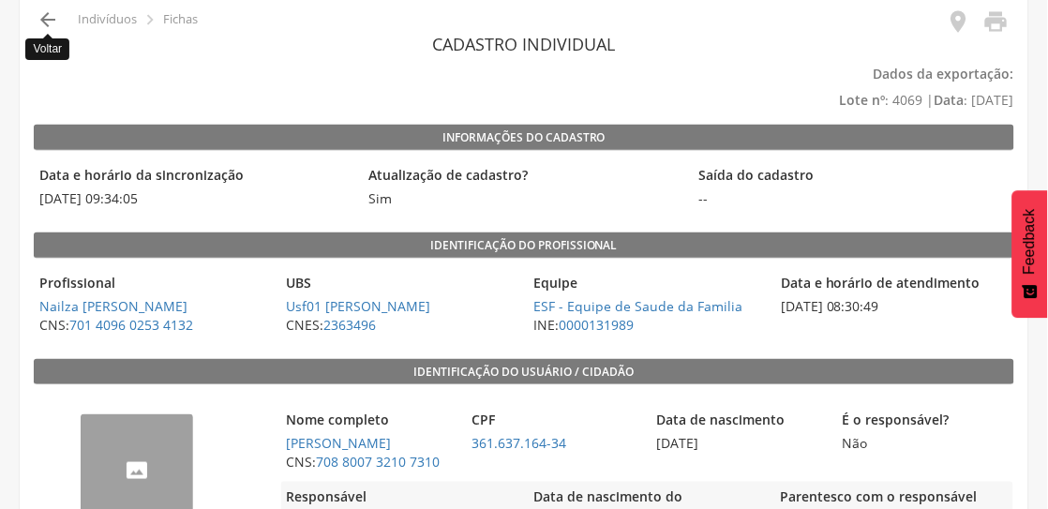
click at [53, 23] on icon "" at bounding box center [48, 19] width 23 height 23
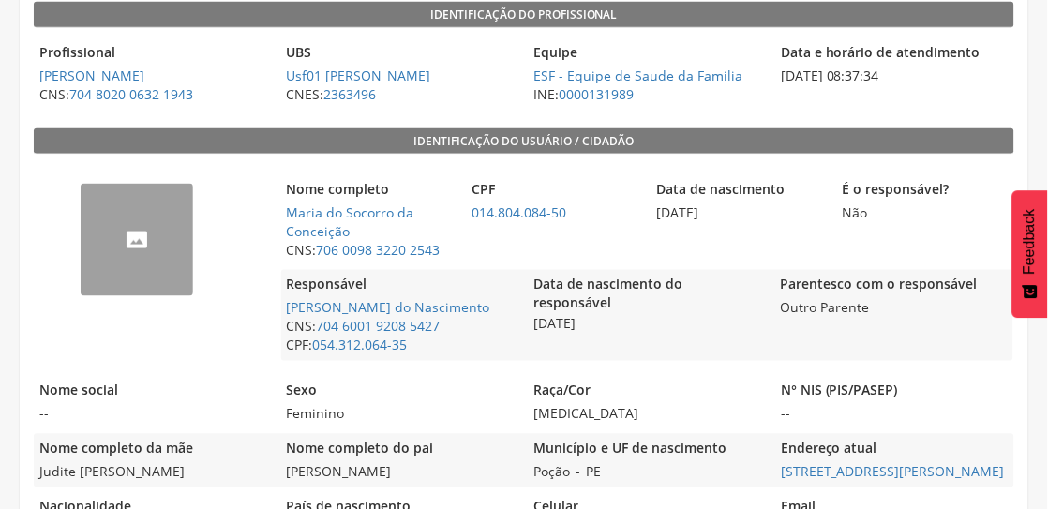
scroll to position [312, 0]
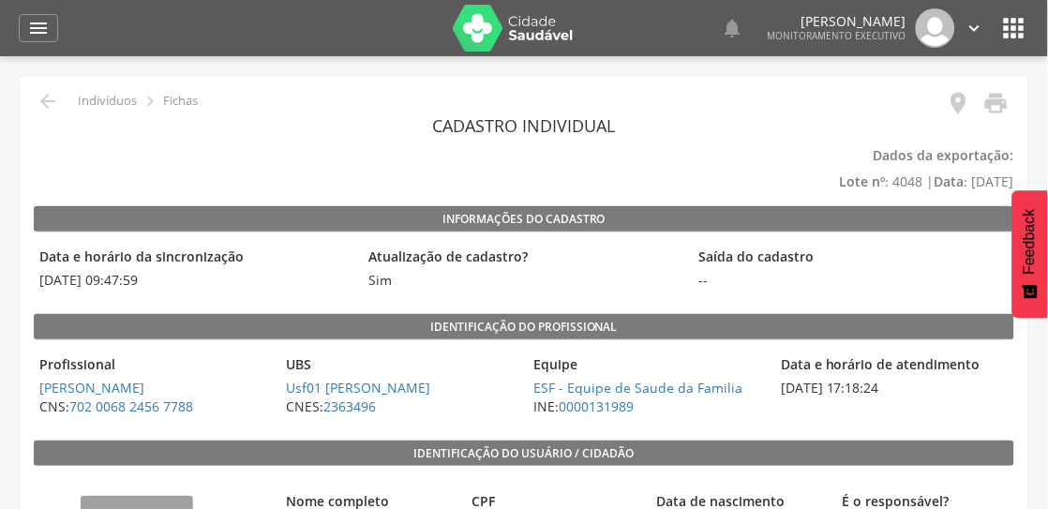
scroll to position [312, 0]
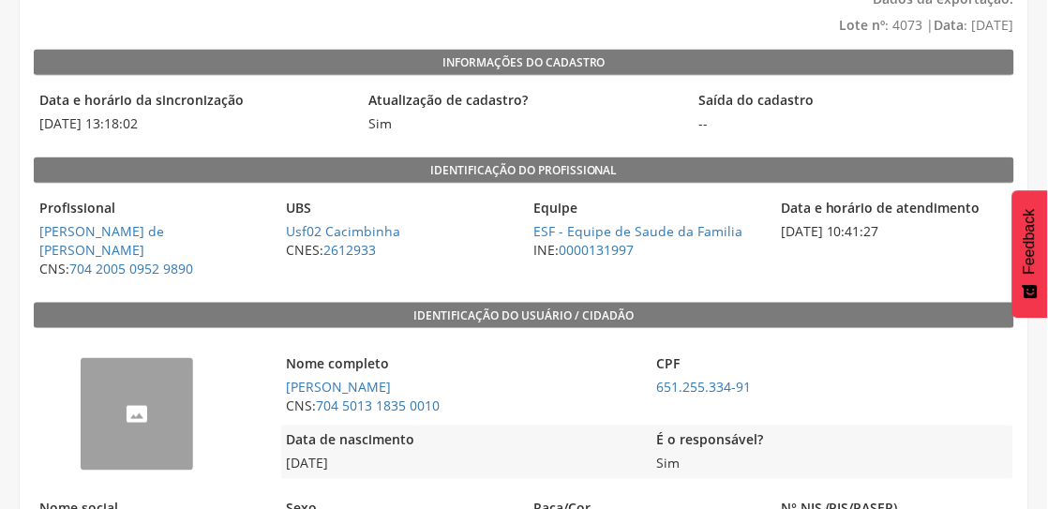
scroll to position [166, 0]
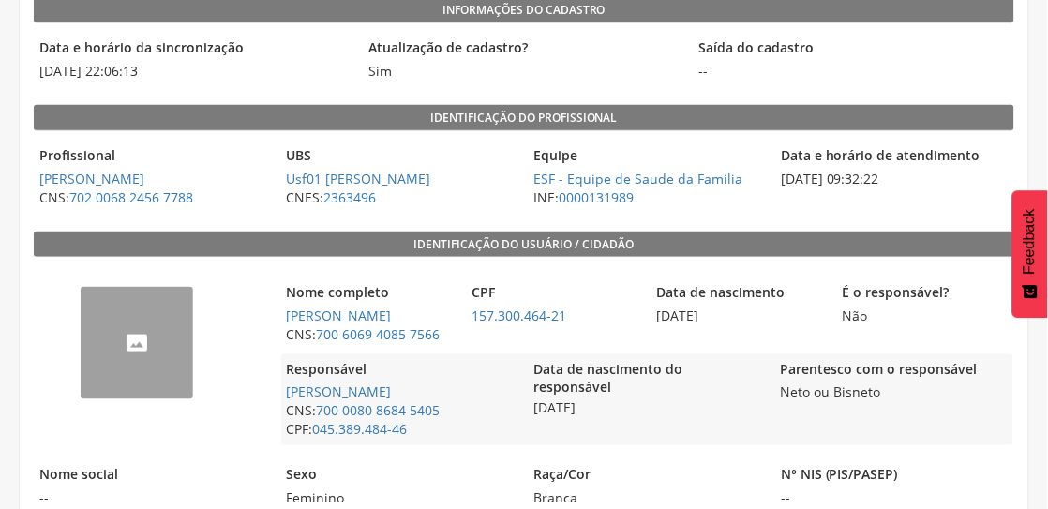
scroll to position [208, 0]
